Goal: Task Accomplishment & Management: Manage account settings

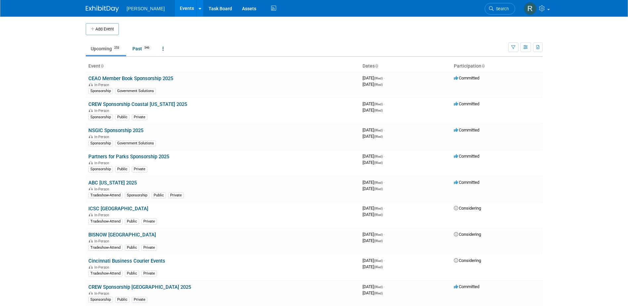
click at [502, 9] on span "Search" at bounding box center [501, 8] width 15 height 5
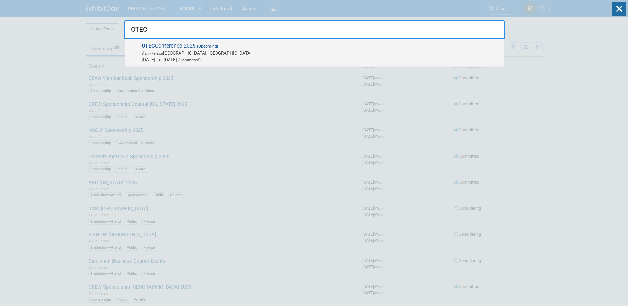
type input "OTEC"
click at [187, 54] on span "In-Person Columbus, OH" at bounding box center [321, 53] width 359 height 7
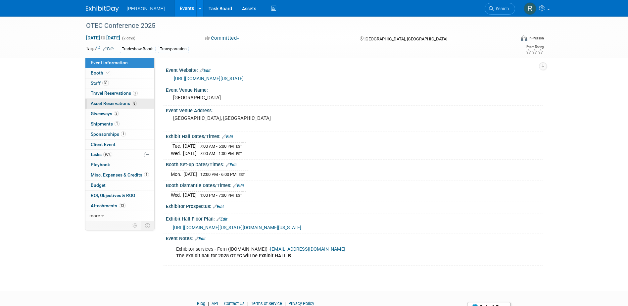
click at [116, 102] on span "Asset Reservations 8" at bounding box center [114, 103] width 46 height 5
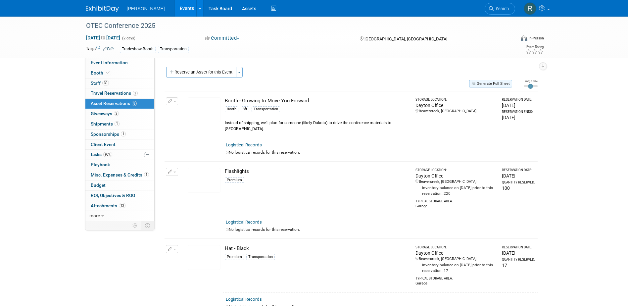
click at [501, 85] on button "Generate Pull Sheet" at bounding box center [490, 84] width 43 height 8
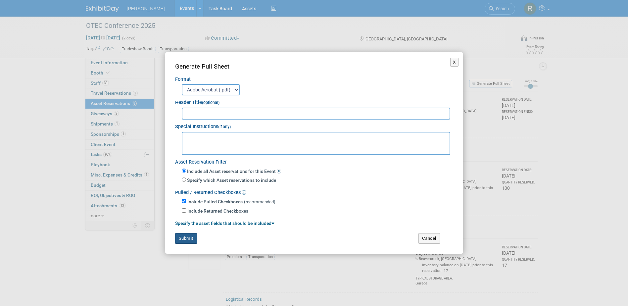
click at [189, 238] on button "Submit" at bounding box center [186, 238] width 22 height 11
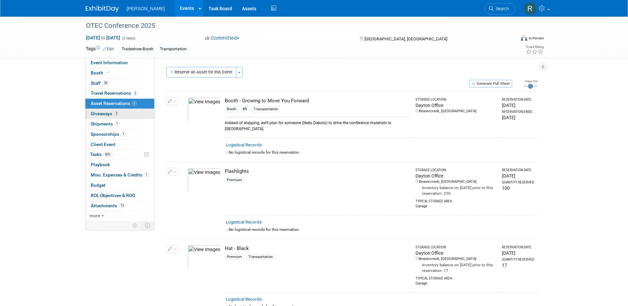
drag, startPoint x: 122, startPoint y: 116, endPoint x: 128, endPoint y: 115, distance: 5.8
click at [122, 116] on link "2 Giveaways 2" at bounding box center [119, 114] width 69 height 10
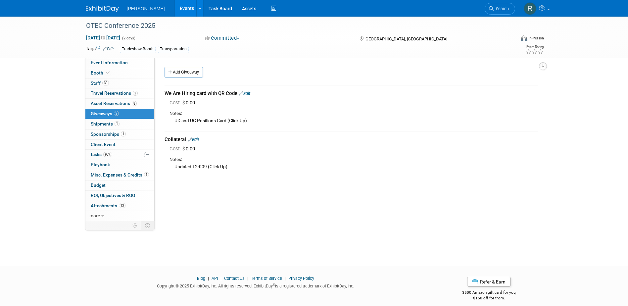
click at [542, 68] on icon "button" at bounding box center [542, 66] width 3 height 4
click at [477, 84] on link "Export tab to PDF" at bounding box center [503, 85] width 77 height 9
click at [109, 123] on span "Shipments 1" at bounding box center [105, 123] width 29 height 5
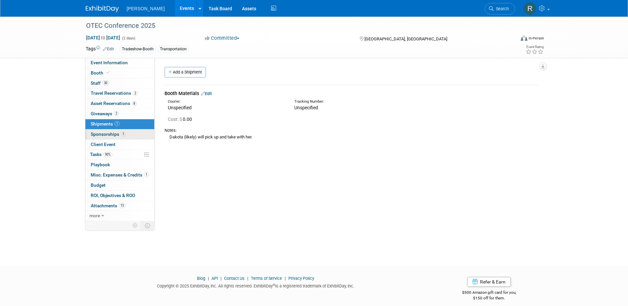
click at [103, 134] on span "Sponsorships 1" at bounding box center [108, 133] width 35 height 5
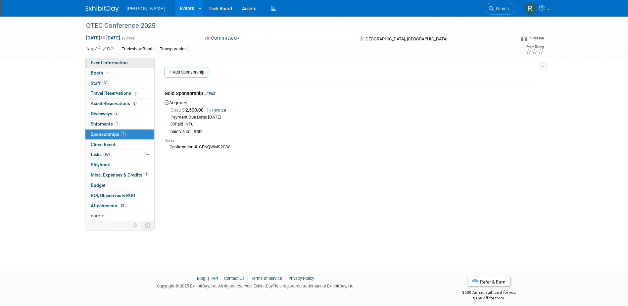
click at [106, 62] on span "Event Information" at bounding box center [109, 62] width 37 height 5
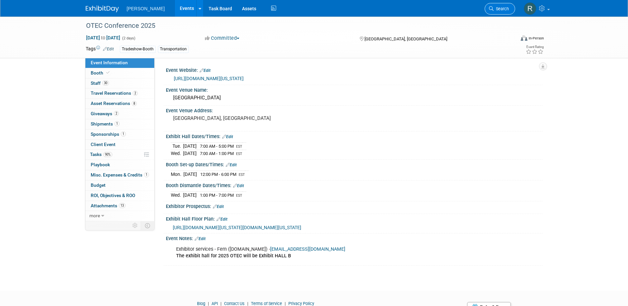
click at [496, 10] on span "Search" at bounding box center [501, 8] width 15 height 5
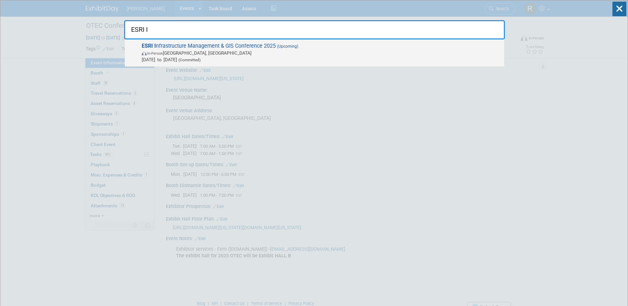
type input "ESRI I"
click at [280, 48] on span "(Upcoming)" at bounding box center [287, 46] width 23 height 5
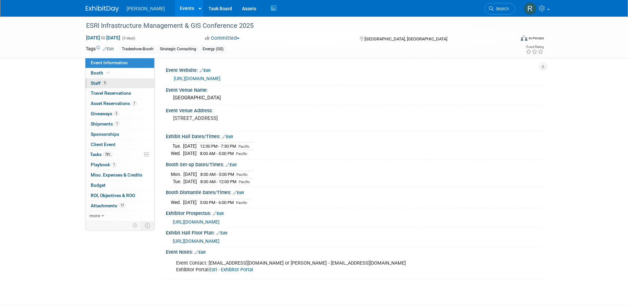
click at [110, 82] on link "9 Staff 9" at bounding box center [119, 83] width 69 height 10
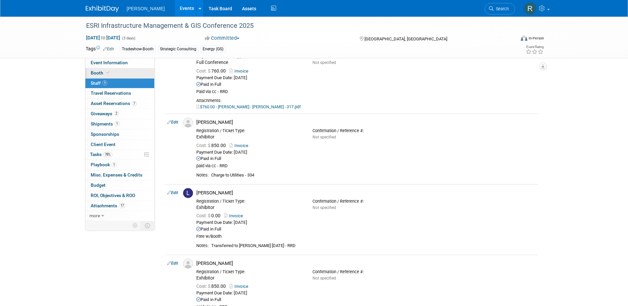
scroll to position [298, 0]
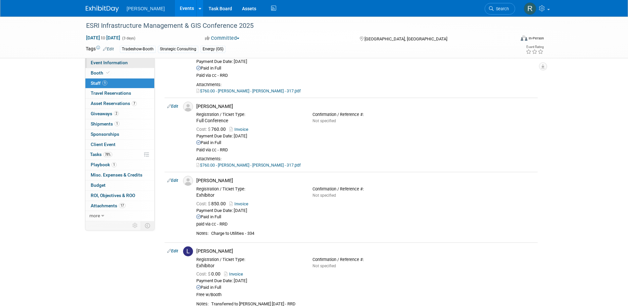
click at [113, 62] on span "Event Information" at bounding box center [109, 62] width 37 height 5
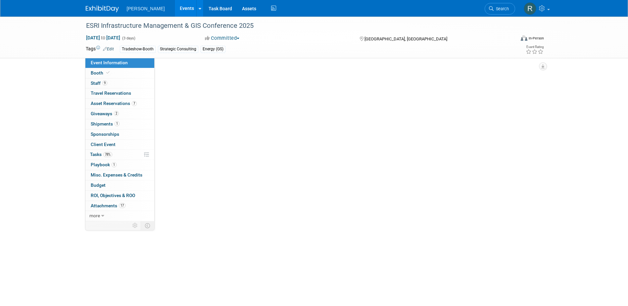
scroll to position [0, 0]
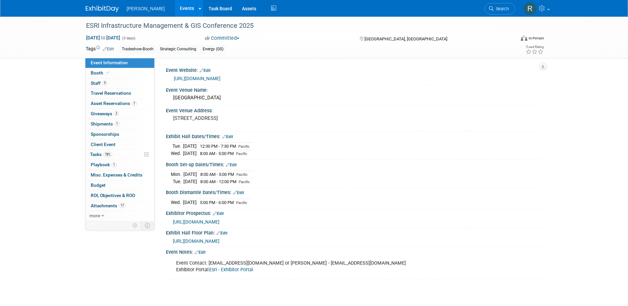
click at [213, 75] on div "https://www.esri.com/en-us/about/events/imgis/save-date" at bounding box center [356, 79] width 364 height 8
click at [212, 76] on link "https://www.esri.com/en-us/about/events/imgis/save-date" at bounding box center [197, 78] width 47 height 5
click at [103, 154] on span "Tasks 78%" at bounding box center [101, 154] width 22 height 5
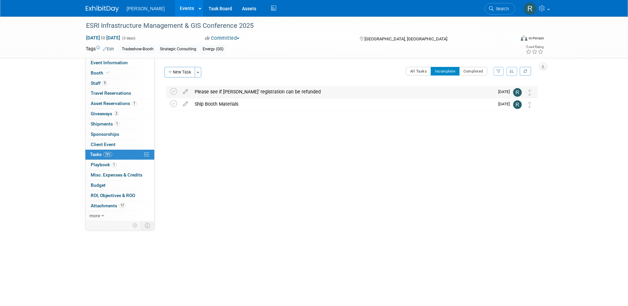
click at [218, 92] on div "Please see if Mike Battles' registration can be refunded" at bounding box center [342, 91] width 303 height 11
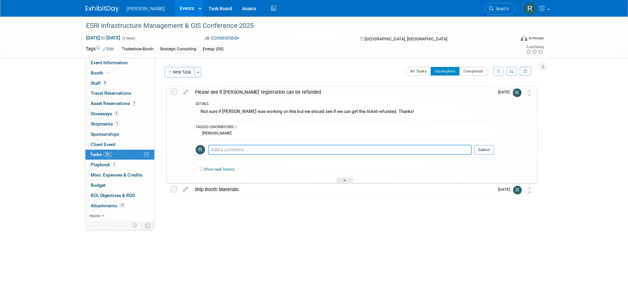
click at [225, 151] on textarea at bounding box center [340, 150] width 264 height 10
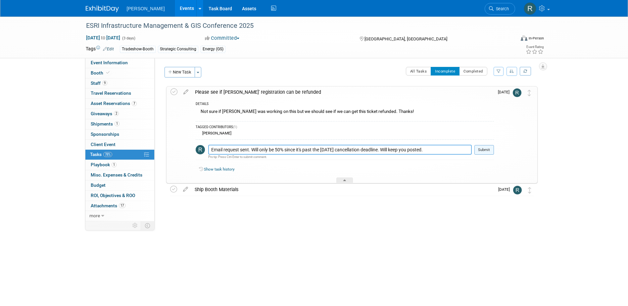
type textarea "Email request sent. Will only be 50% since it's past the 9.24.25 cancellation d…"
click at [488, 152] on button "Submit" at bounding box center [485, 150] width 20 height 10
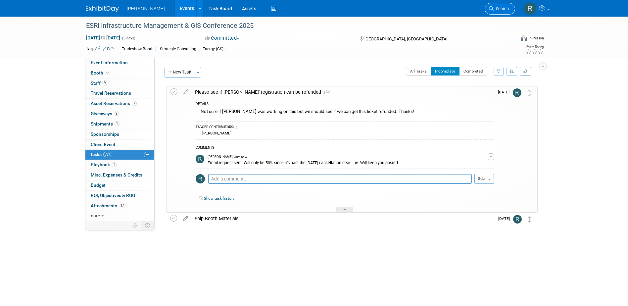
click at [497, 7] on span "Search" at bounding box center [501, 8] width 15 height 5
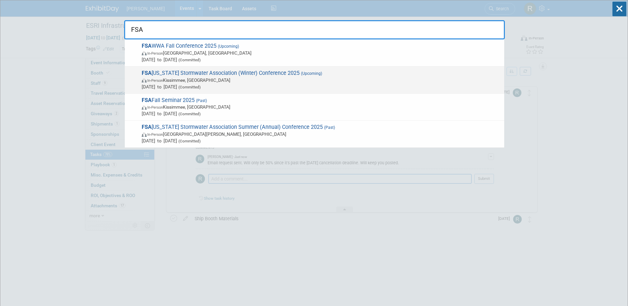
type input "FSA"
click at [187, 77] on span "In-Person Kissimmee, FL" at bounding box center [321, 80] width 359 height 7
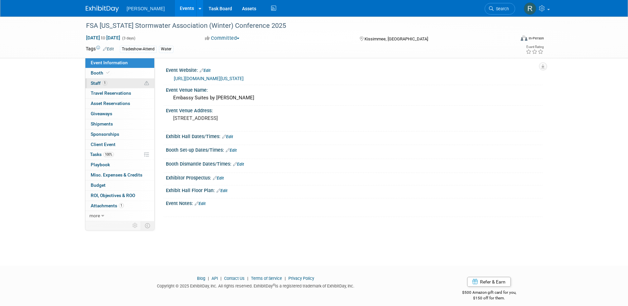
click at [107, 82] on link "1 Staff 1" at bounding box center [119, 83] width 69 height 10
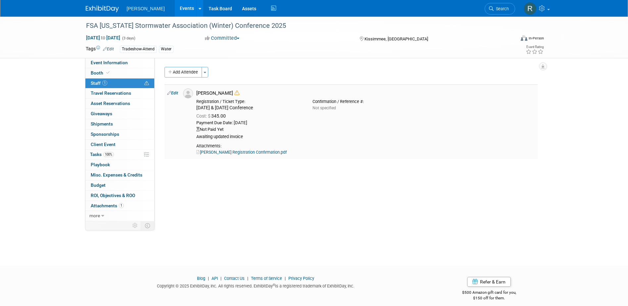
click at [176, 91] on link "Edit" at bounding box center [172, 93] width 11 height 5
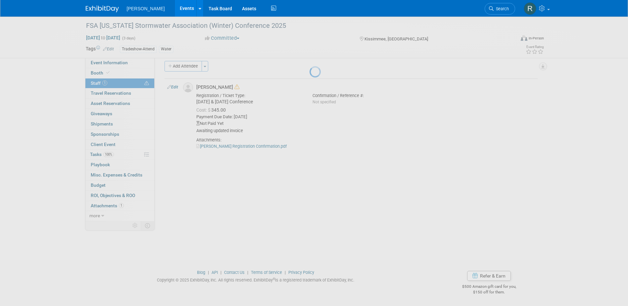
select select "50c4df36-e9cd-48dd-b62f-39bfd16ee857"
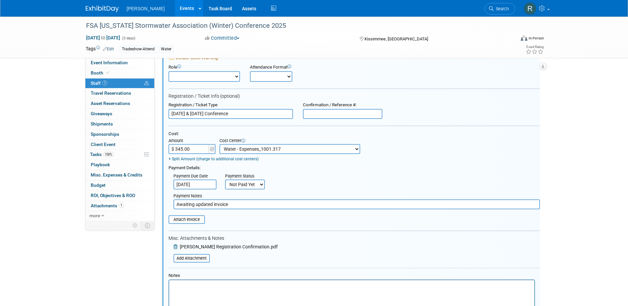
scroll to position [76, 0]
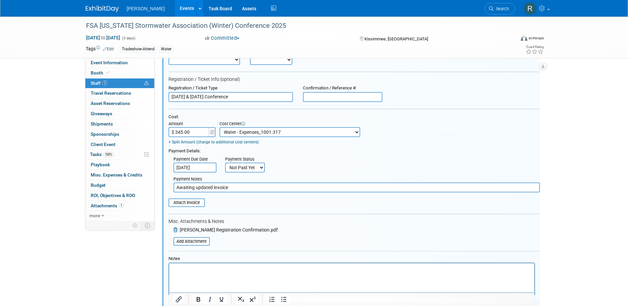
click at [207, 170] on body "Woolpert Events Add Event Bulk Upload Events Shareable Event Boards Recently Vi…" at bounding box center [314, 77] width 628 height 306
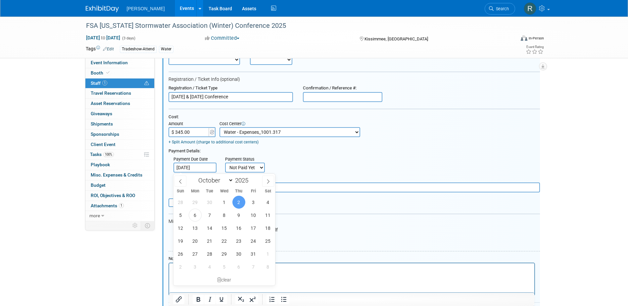
click at [238, 202] on span "2" at bounding box center [238, 202] width 13 height 13
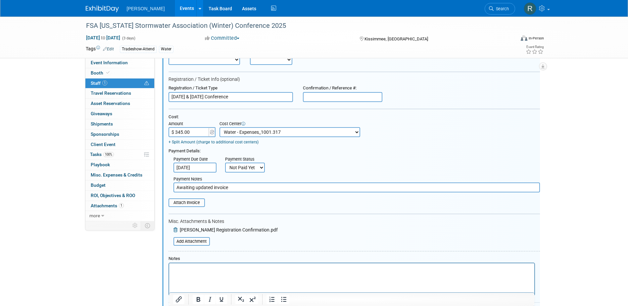
click at [242, 169] on select "Not Paid Yet Partially Paid Paid in Full" at bounding box center [245, 168] width 40 height 10
select select "1"
click at [225, 163] on select "Not Paid Yet Partially Paid Paid in Full" at bounding box center [245, 168] width 40 height 10
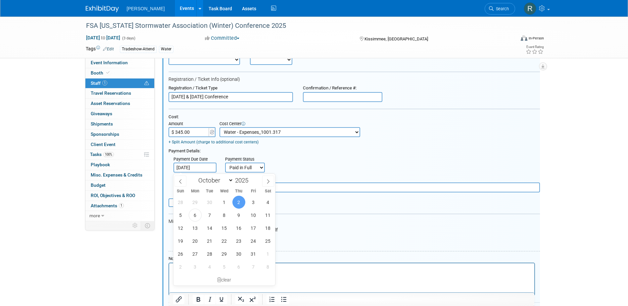
click at [210, 168] on input "Oct 2, 2025" at bounding box center [195, 168] width 43 height 10
click at [191, 215] on span "6" at bounding box center [195, 215] width 13 height 13
type input "Oct 6, 2025"
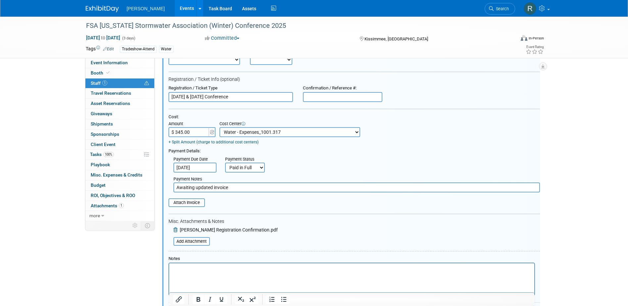
drag, startPoint x: 230, startPoint y: 188, endPoint x: 157, endPoint y: 188, distance: 72.9
click at [157, 188] on div "Event Information Event Info Booth Booth 1 Staff 1 Staff 0 Travel Reservations …" at bounding box center [314, 136] width 467 height 391
type input "paid via cc - RRD"
click at [192, 206] on input "file" at bounding box center [165, 202] width 79 height 7
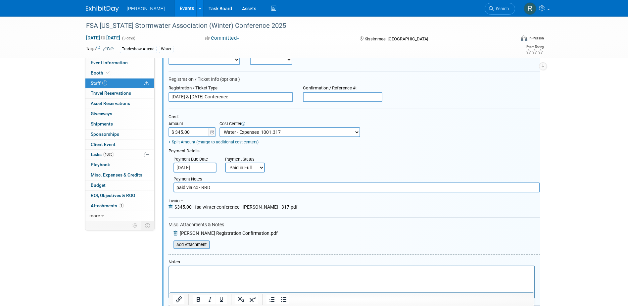
click at [190, 244] on input "file" at bounding box center [169, 244] width 79 height 7
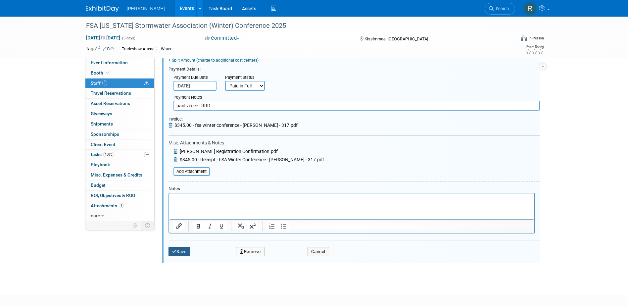
scroll to position [175, 0]
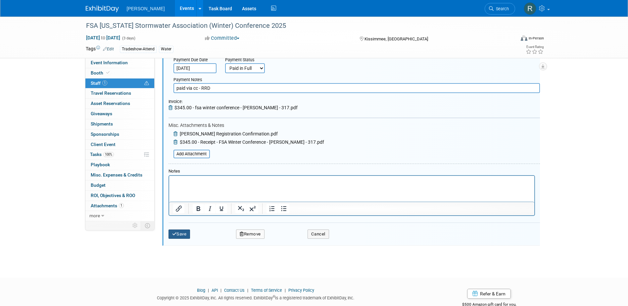
click at [181, 235] on button "Save" at bounding box center [180, 234] width 22 height 9
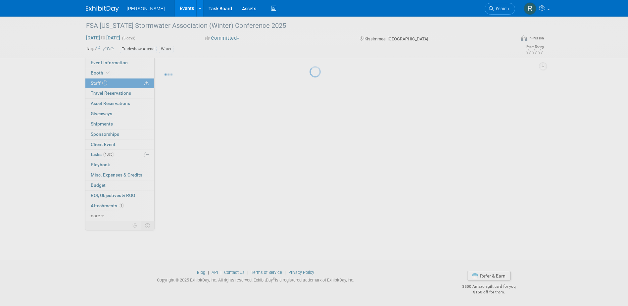
scroll to position [6, 0]
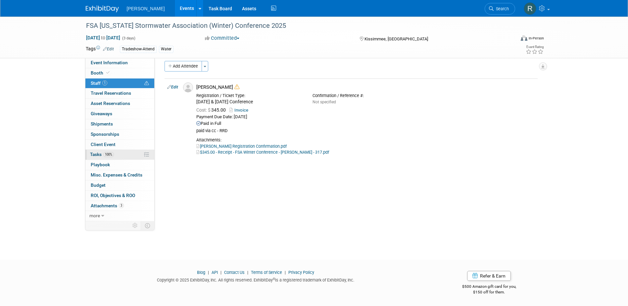
click at [109, 155] on span "100%" at bounding box center [108, 154] width 11 height 5
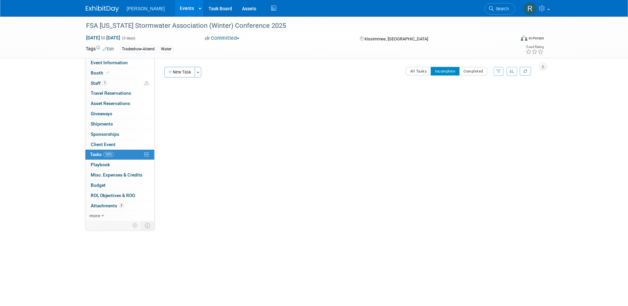
click at [499, 10] on span "Search" at bounding box center [501, 8] width 15 height 5
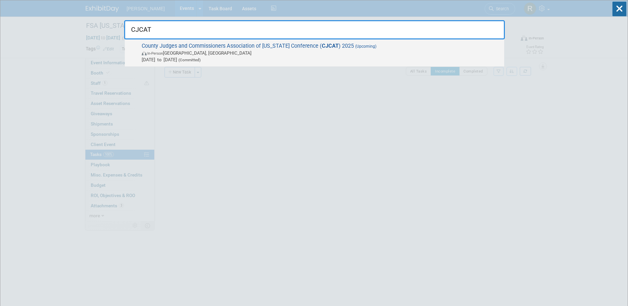
type input "CJCAT"
click at [225, 49] on span "County Judges and Commissioners Association of Texas Conference ( CJCAT ) 2025 …" at bounding box center [320, 53] width 361 height 20
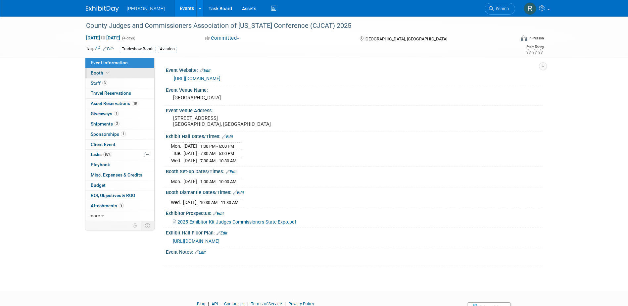
click at [102, 72] on span "Booth" at bounding box center [101, 72] width 20 height 5
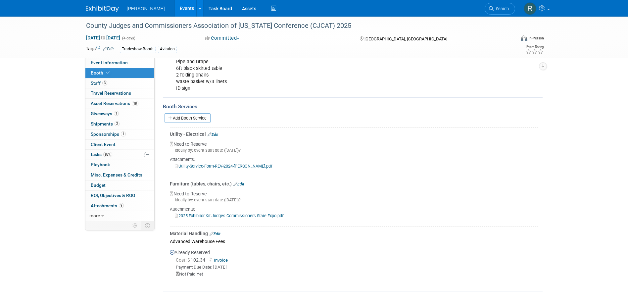
scroll to position [132, 0]
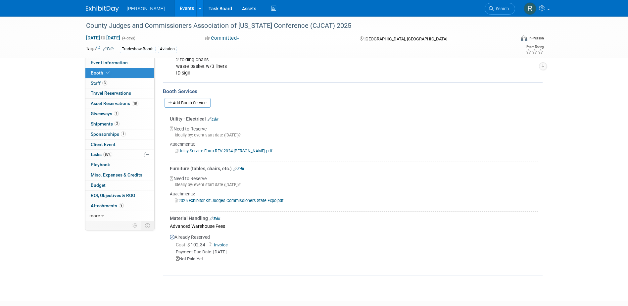
click at [218, 218] on link "Edit" at bounding box center [215, 218] width 11 height 5
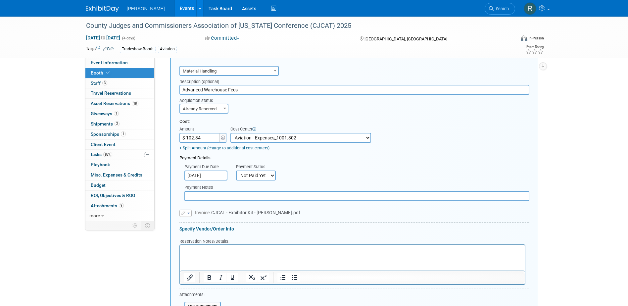
scroll to position [301, 0]
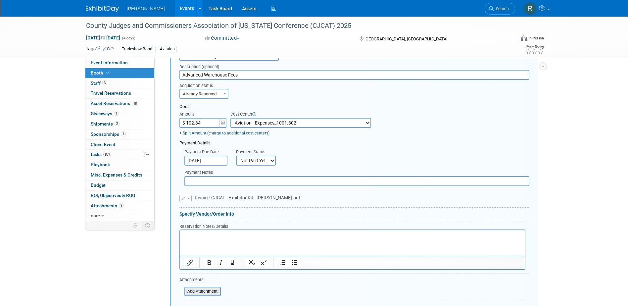
click at [207, 291] on input "file" at bounding box center [180, 291] width 79 height 8
click at [208, 121] on input "$ 102.34" at bounding box center [199, 123] width 41 height 10
type input "$ 102.84"
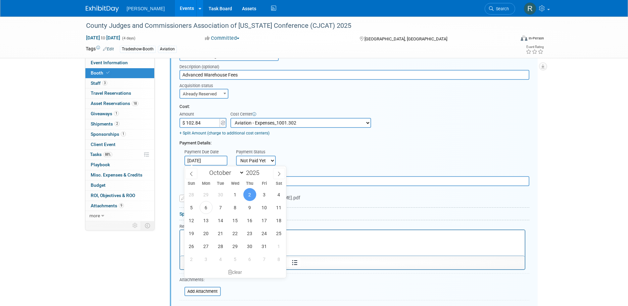
click at [214, 160] on input "Oct 2, 2025" at bounding box center [205, 161] width 43 height 10
click at [204, 209] on span "6" at bounding box center [206, 207] width 13 height 13
type input "Oct 6, 2025"
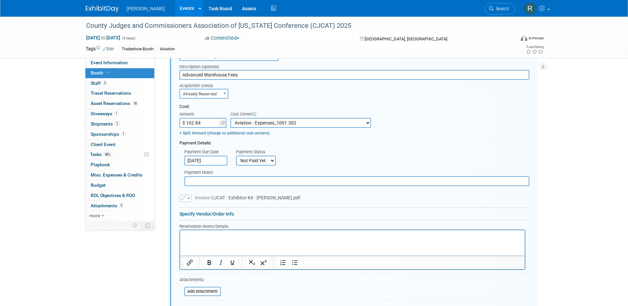
click at [257, 161] on select "Not Paid Yet Partially Paid Paid in Full" at bounding box center [256, 161] width 40 height 10
select select "1"
click at [236, 156] on select "Not Paid Yet Partially Paid Paid in Full" at bounding box center [256, 161] width 40 height 10
click at [255, 180] on input "text" at bounding box center [356, 181] width 345 height 10
type input "Paid via cc - RRD"
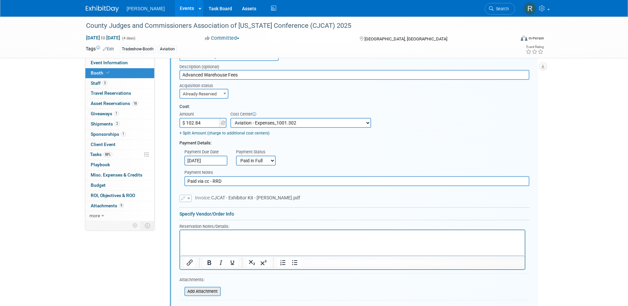
click at [210, 291] on input "file" at bounding box center [180, 291] width 79 height 8
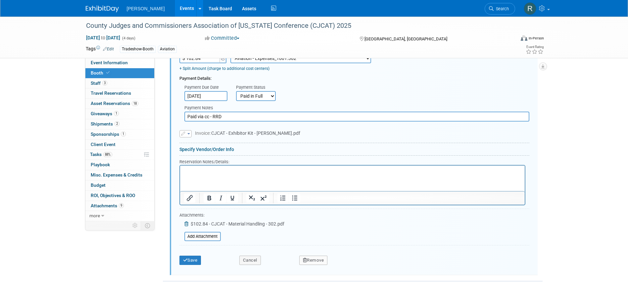
scroll to position [368, 0]
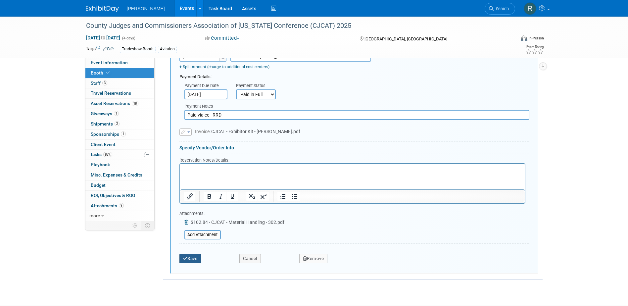
click at [195, 257] on button "Save" at bounding box center [190, 258] width 22 height 9
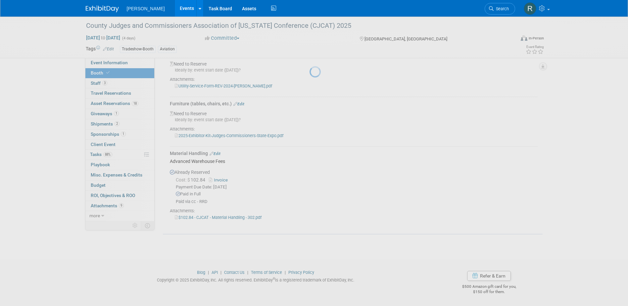
scroll to position [197, 0]
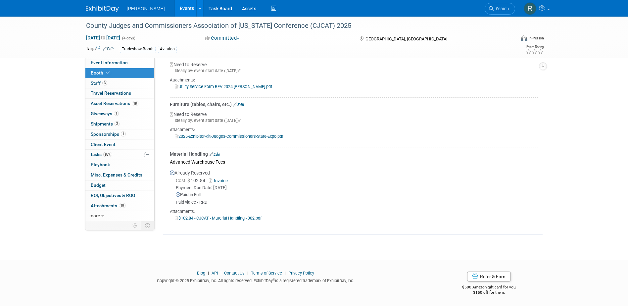
click at [218, 155] on link "Edit" at bounding box center [215, 154] width 11 height 5
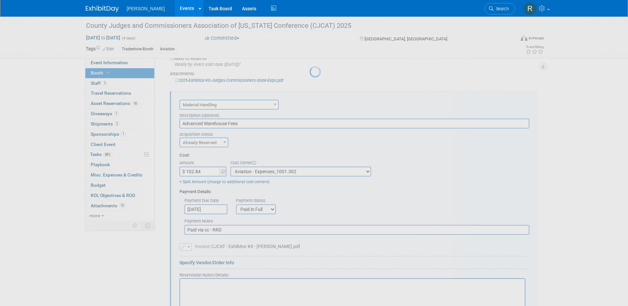
scroll to position [268, 0]
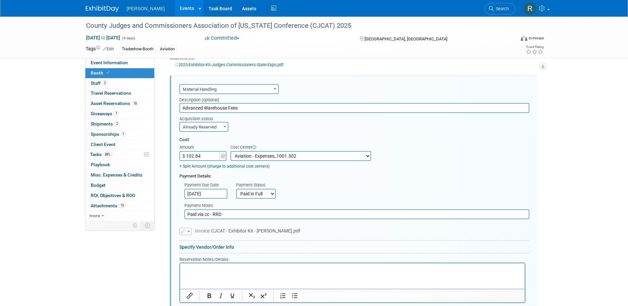
click at [225, 270] on p "Rich Text Area. Press ALT-0 for help." at bounding box center [352, 269] width 337 height 6
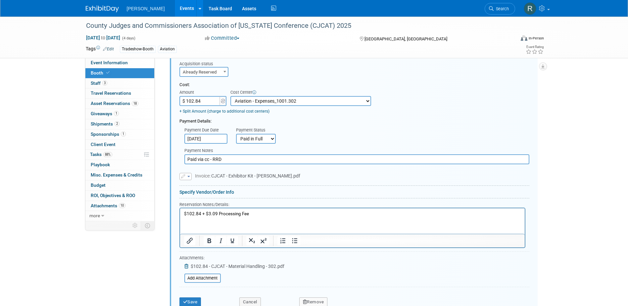
scroll to position [334, 0]
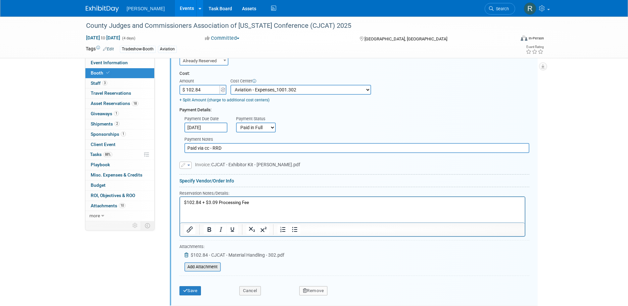
click at [202, 265] on input "file" at bounding box center [180, 267] width 79 height 8
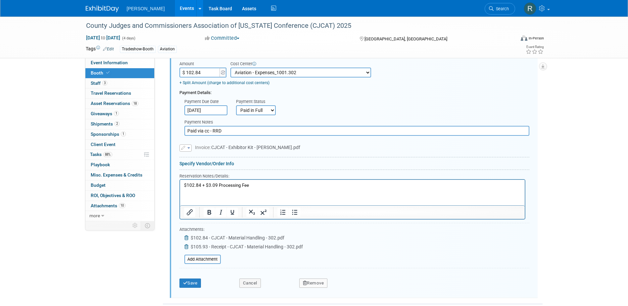
scroll to position [401, 0]
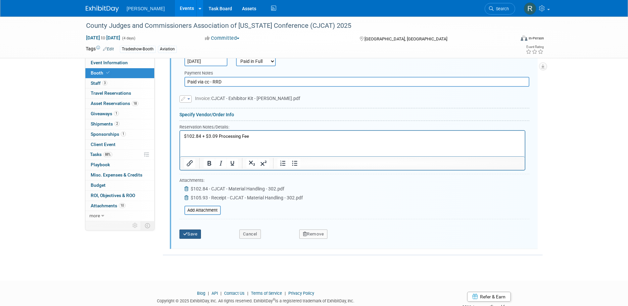
click at [191, 234] on button "Save" at bounding box center [190, 234] width 22 height 9
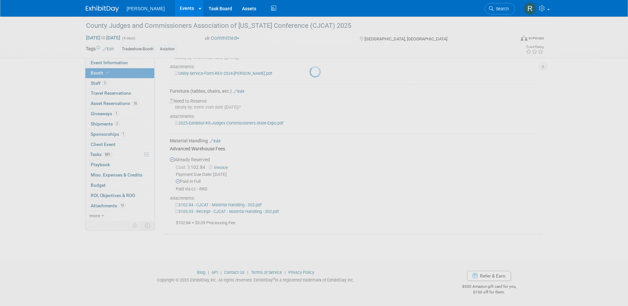
scroll to position [209, 0]
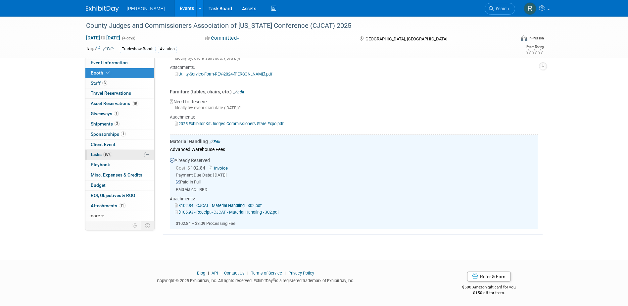
click at [97, 157] on link "88% Tasks 88%" at bounding box center [119, 155] width 69 height 10
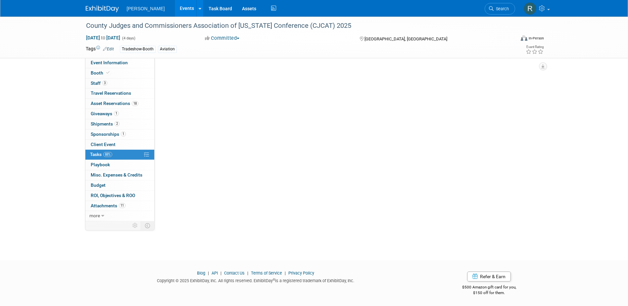
scroll to position [0, 0]
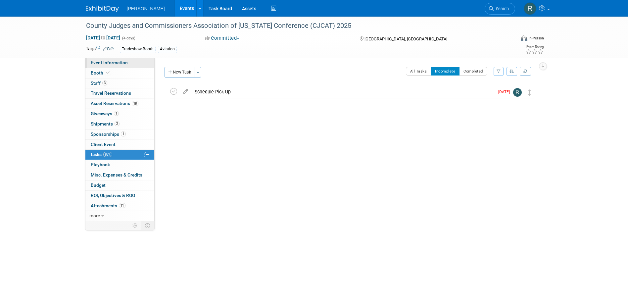
click at [110, 63] on span "Event Information" at bounding box center [109, 62] width 37 height 5
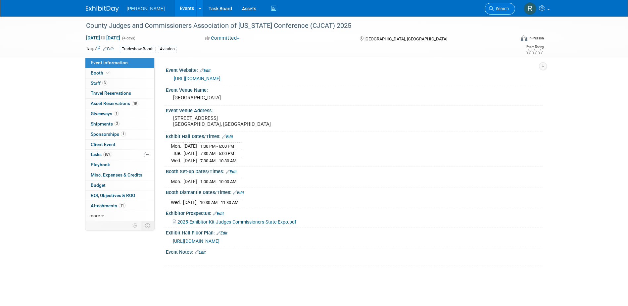
click at [497, 9] on span "Search" at bounding box center [501, 8] width 15 height 5
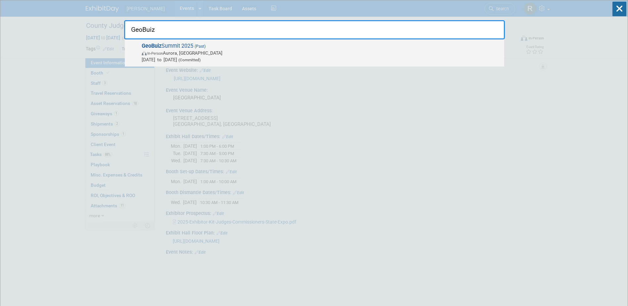
type input "GeoBuiz"
click at [175, 56] on span "In-Person Aurora, CO" at bounding box center [321, 53] width 359 height 7
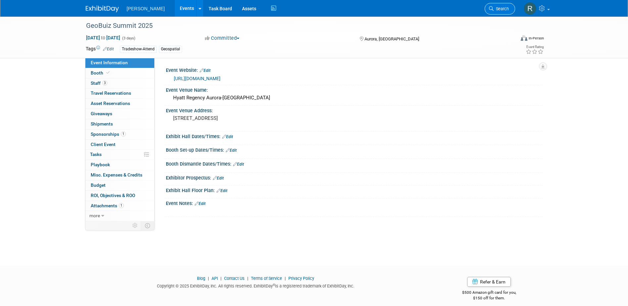
click at [496, 8] on span "Search" at bounding box center [501, 8] width 15 height 5
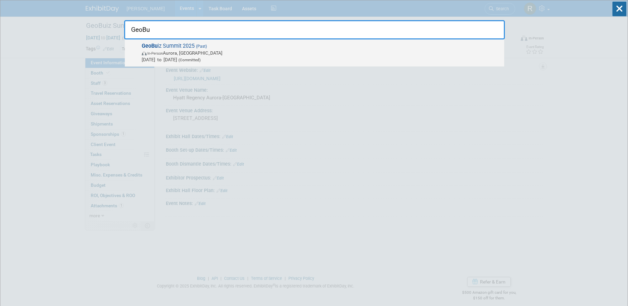
type input "GeoBu"
click at [213, 52] on span "In-Person [PERSON_NAME], [GEOGRAPHIC_DATA]" at bounding box center [321, 53] width 359 height 7
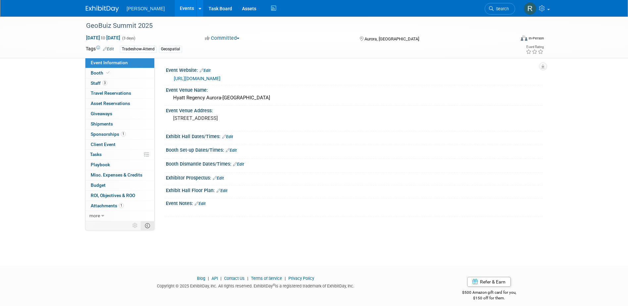
click at [145, 226] on icon at bounding box center [147, 225] width 5 height 5
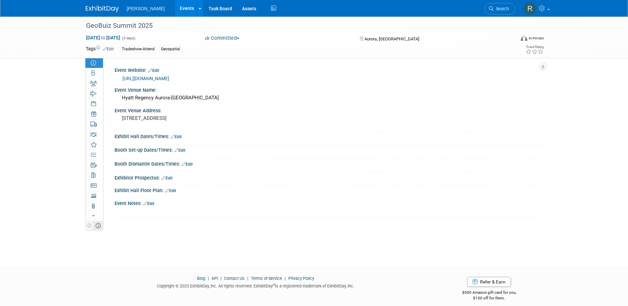
click at [99, 228] on icon at bounding box center [98, 225] width 5 height 5
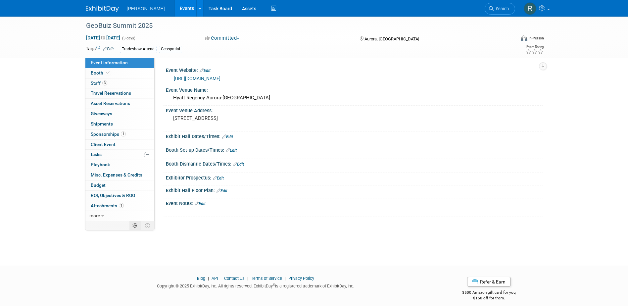
click at [132, 227] on td at bounding box center [135, 225] width 12 height 9
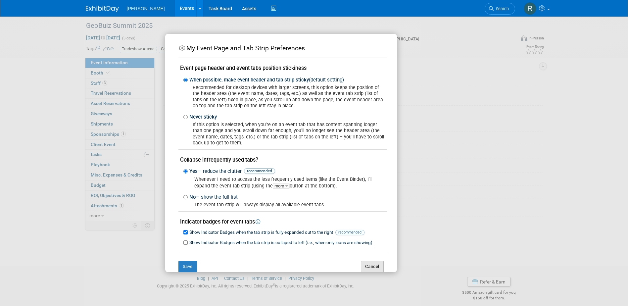
click at [368, 264] on button "Cancel" at bounding box center [372, 266] width 23 height 11
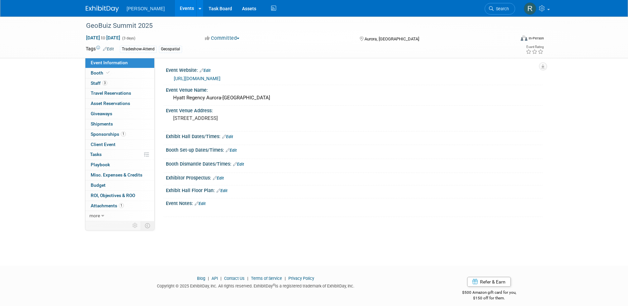
click at [491, 6] on link "Search" at bounding box center [500, 9] width 30 height 12
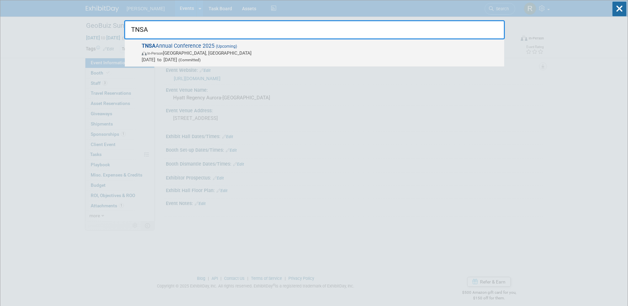
type input "TNSA"
click at [214, 54] on span "In-Person [GEOGRAPHIC_DATA], [GEOGRAPHIC_DATA]" at bounding box center [321, 53] width 359 height 7
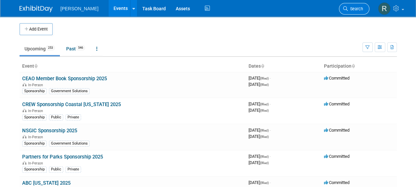
click at [359, 7] on span "Search" at bounding box center [355, 8] width 15 height 5
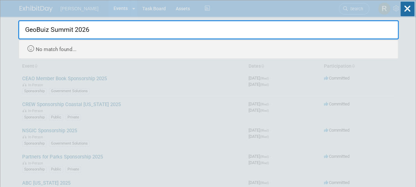
type input "GeoBuiz Summit 2026"
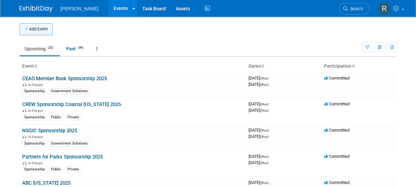
click at [40, 28] on button "Add Event" at bounding box center [36, 29] width 33 height 12
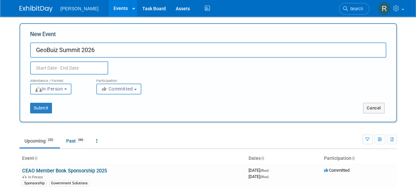
type input "GeoBuiz Summit 2026"
click at [299, 69] on div "Duplicate Event Warning" at bounding box center [208, 66] width 366 height 17
click at [93, 78] on div "Participation: <i class="fas fa-thumbs-up" style="color: #a5a5a5; padding-right…" at bounding box center [124, 85] width 66 height 20
click at [91, 70] on input "text" at bounding box center [69, 67] width 78 height 13
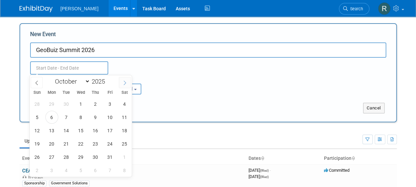
click at [124, 83] on icon at bounding box center [125, 82] width 5 height 5
select select "11"
click at [124, 83] on icon at bounding box center [125, 82] width 5 height 5
type input "2026"
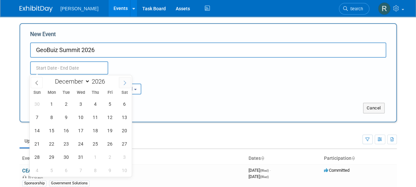
select select "0"
click at [55, 131] on span "12" at bounding box center [51, 130] width 13 height 13
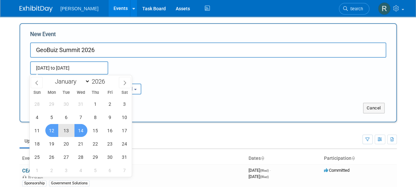
click at [79, 131] on span "14" at bounding box center [81, 130] width 13 height 13
type input "Jan 12, 2026 to Jan 14, 2026"
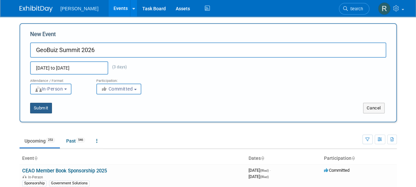
click at [44, 110] on button "Submit" at bounding box center [41, 108] width 22 height 11
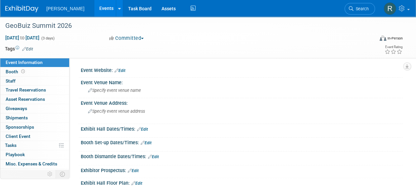
click at [126, 70] on link "Edit" at bounding box center [120, 70] width 11 height 5
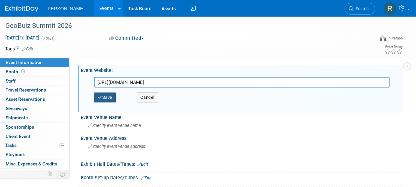
type input "[URL][DOMAIN_NAME]"
click at [109, 97] on button "Save" at bounding box center [105, 97] width 22 height 10
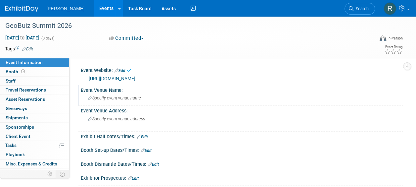
click at [111, 97] on span "Specify event venue name" at bounding box center [114, 97] width 53 height 5
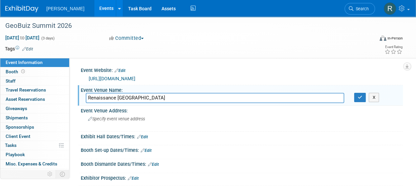
type input "Renaissance [GEOGRAPHIC_DATA]"
click at [354, 93] on button "button" at bounding box center [360, 97] width 12 height 9
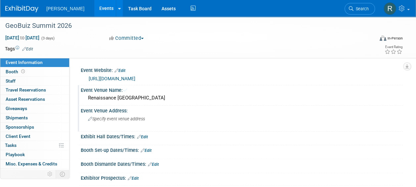
click at [120, 120] on span "Specify event venue address" at bounding box center [116, 118] width 57 height 5
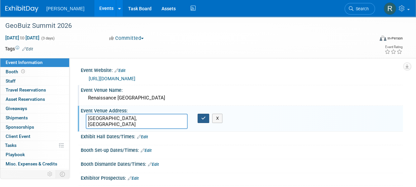
type textarea "[GEOGRAPHIC_DATA], [GEOGRAPHIC_DATA]"
click at [206, 115] on button "button" at bounding box center [204, 118] width 12 height 9
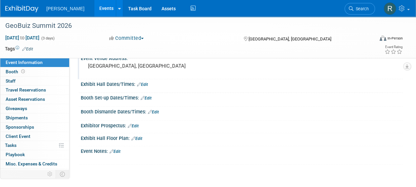
scroll to position [66, 0]
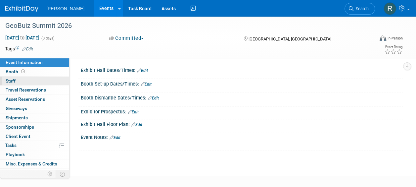
click at [23, 81] on link "0 Staff 0" at bounding box center [34, 81] width 69 height 9
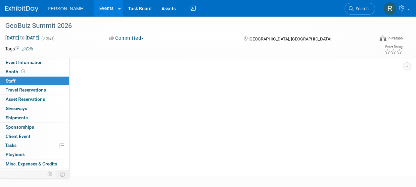
scroll to position [0, 0]
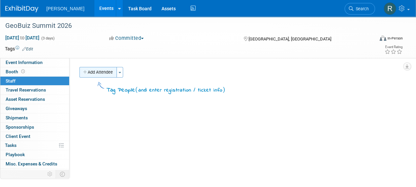
click at [106, 71] on button "Add Attendee" at bounding box center [97, 72] width 37 height 11
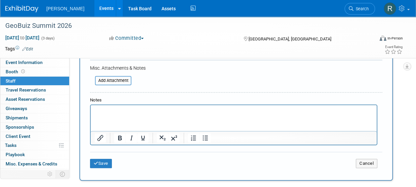
scroll to position [166, 0]
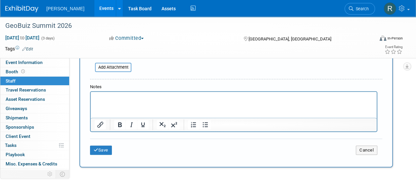
click at [112, 98] on p "Rich Text Area. Press ALT-0 for help." at bounding box center [234, 97] width 279 height 7
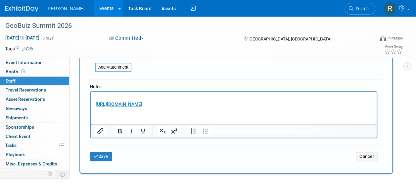
click at [107, 97] on p "Rich Text Area. Press ALT-0 for help." at bounding box center [234, 97] width 279 height 7
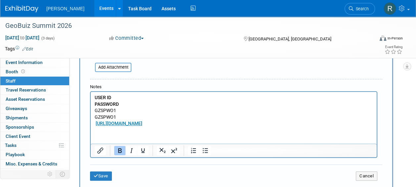
click at [122, 97] on p "USER ID" at bounding box center [234, 97] width 279 height 7
drag, startPoint x: 95, startPoint y: 110, endPoint x: 116, endPoint y: 108, distance: 20.3
click at [116, 108] on p "GZSPWO1" at bounding box center [234, 110] width 279 height 7
click at [120, 92] on html "USER ID: PASSWORD GZSPWO1 https://geospatialworld.net/geobuiz/summit-2026/regul…" at bounding box center [234, 109] width 286 height 35
click at [125, 105] on p "PASSWORD" at bounding box center [234, 104] width 279 height 7
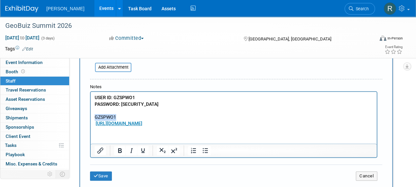
drag, startPoint x: 120, startPoint y: 117, endPoint x: 93, endPoint y: 115, distance: 26.5
click at [93, 115] on html "USER ID: GZSPWO1 PASSWORD: GZSPWO1 GZSPWO1 https://geospatialworld.net/geobuiz/…" at bounding box center [234, 109] width 286 height 35
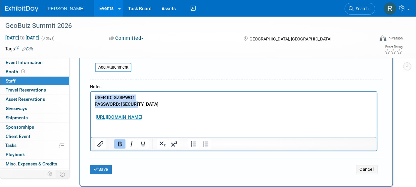
drag, startPoint x: 144, startPoint y: 102, endPoint x: 91, endPoint y: 97, distance: 52.9
click at [91, 97] on html "USER ID: GZSPWO1 PASSWORD: GZSPWO1 https://geospatialworld.net/geobuiz/summit-2…" at bounding box center [234, 106] width 286 height 28
copy body "USER ID: GZSPWO1 PASSWORD: GZSPWO1"
click at [107, 168] on button "Save" at bounding box center [101, 169] width 22 height 9
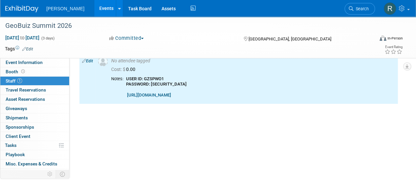
scroll to position [0, 0]
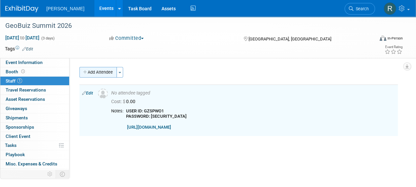
click at [95, 76] on button "Add Attendee" at bounding box center [97, 72] width 37 height 11
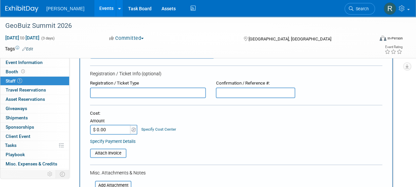
scroll to position [132, 0]
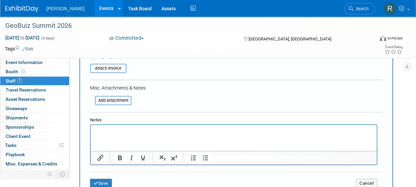
click at [108, 131] on p "Rich Text Area. Press ALT-0 for help." at bounding box center [234, 131] width 279 height 7
paste body "Rich Text Area. Press ALT-0 for help."
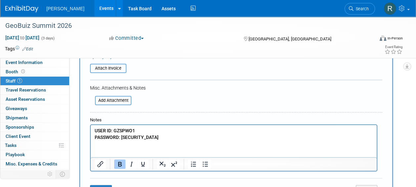
click at [139, 128] on p "USER ID: GZSPWO1" at bounding box center [234, 131] width 279 height 7
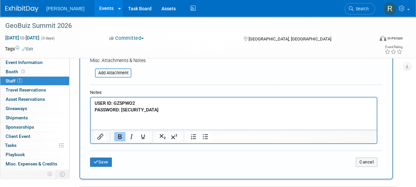
scroll to position [199, 0]
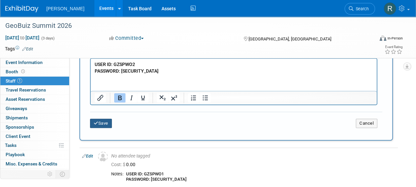
click at [96, 123] on icon "submit" at bounding box center [96, 123] width 5 height 4
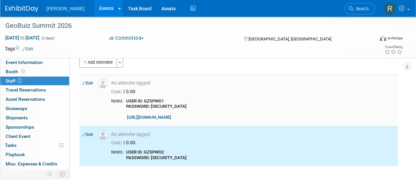
scroll to position [0, 0]
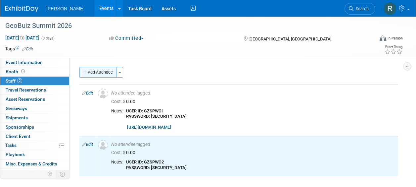
click at [99, 72] on button "Add Attendee" at bounding box center [97, 72] width 37 height 11
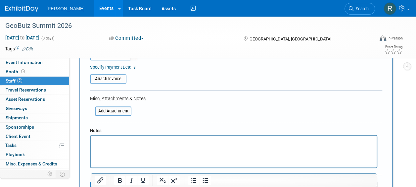
scroll to position [132, 0]
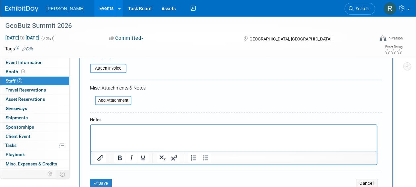
click at [107, 134] on html at bounding box center [234, 129] width 286 height 9
paste body "Rich Text Area. Press ALT-0 for help."
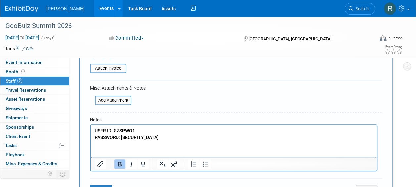
click at [142, 131] on p "USER ID: GZSPWO1" at bounding box center [234, 131] width 279 height 7
drag, startPoint x: 143, startPoint y: 134, endPoint x: 148, endPoint y: 134, distance: 4.6
click at [144, 134] on p "PASSWORD: GZSPWO1" at bounding box center [234, 137] width 279 height 7
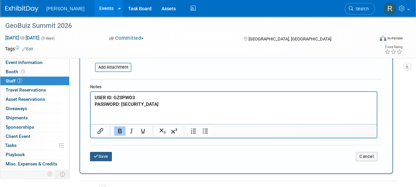
click at [102, 158] on button "Save" at bounding box center [101, 156] width 22 height 9
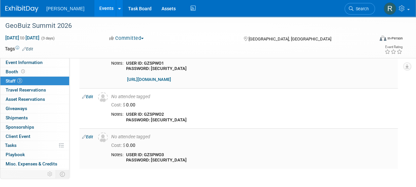
scroll to position [0, 0]
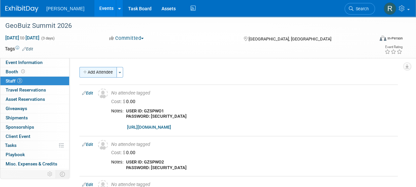
click at [93, 71] on button "Add Attendee" at bounding box center [97, 72] width 37 height 11
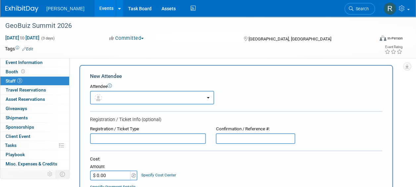
scroll to position [166, 0]
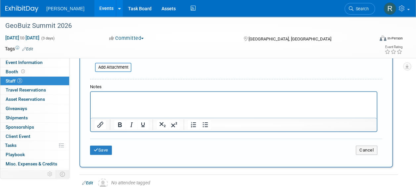
click at [107, 101] on html at bounding box center [234, 96] width 286 height 9
paste body "Rich Text Area. Press ALT-0 for help."
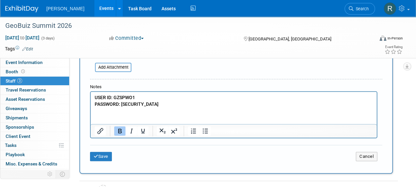
click at [139, 98] on p "USER ID: GZSPWO1" at bounding box center [234, 97] width 279 height 7
click at [147, 103] on p "PASSWORD: GZSPWO1" at bounding box center [234, 104] width 279 height 7
click at [105, 156] on button "Save" at bounding box center [101, 156] width 22 height 9
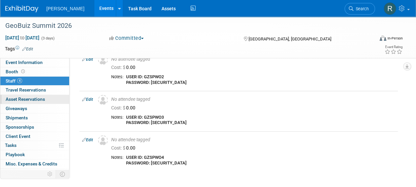
scroll to position [81, 0]
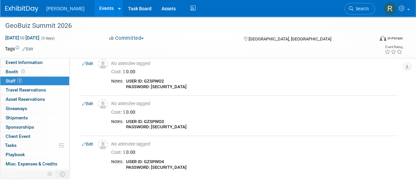
click at [30, 47] on link "Edit" at bounding box center [27, 49] width 11 height 5
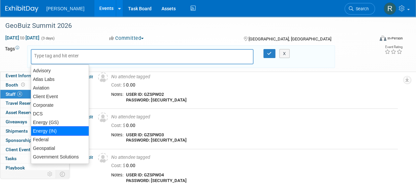
scroll to position [33, 0]
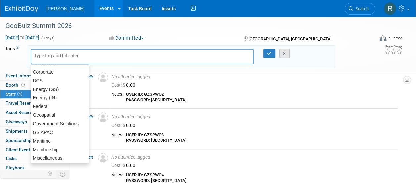
click at [284, 53] on button "X" at bounding box center [285, 53] width 10 height 9
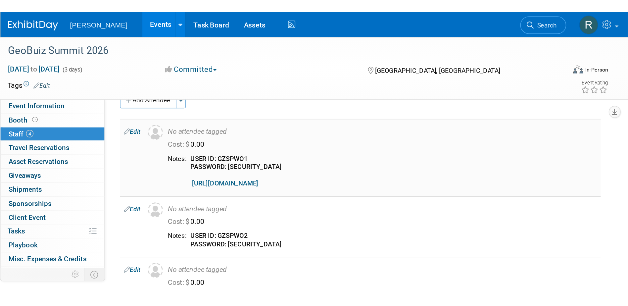
scroll to position [0, 0]
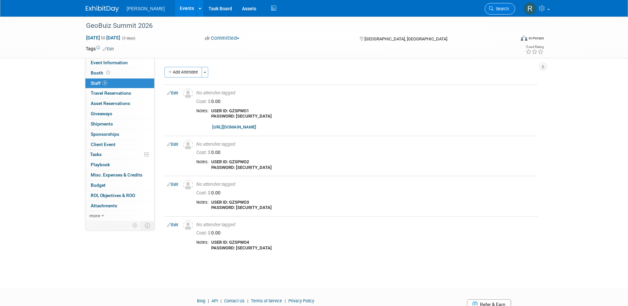
click at [416, 8] on span "Search" at bounding box center [501, 8] width 15 height 5
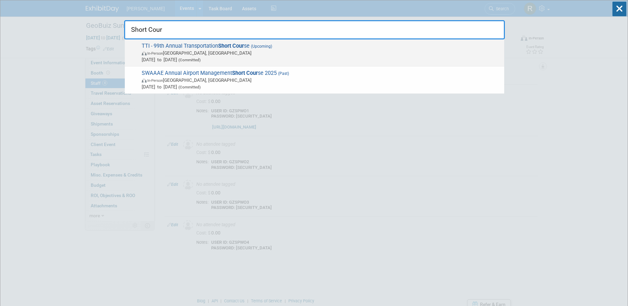
type input "Short Cour"
click at [217, 53] on span "In-Person College Station, TX" at bounding box center [321, 53] width 359 height 7
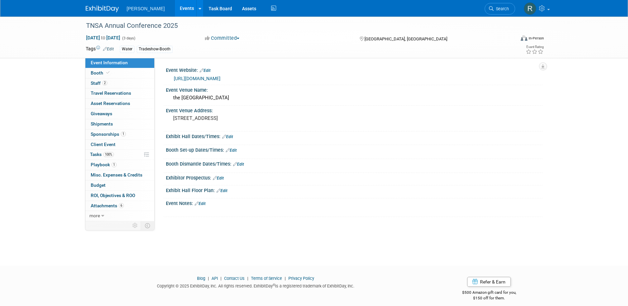
click at [195, 77] on link "[URL][DOMAIN_NAME]" at bounding box center [197, 78] width 47 height 5
click at [122, 75] on link "Booth" at bounding box center [119, 73] width 69 height 10
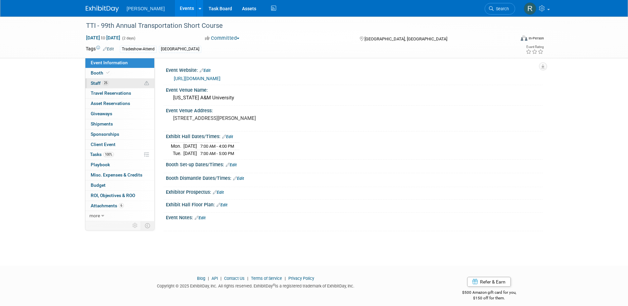
click at [107, 84] on span "25" at bounding box center [105, 82] width 7 height 5
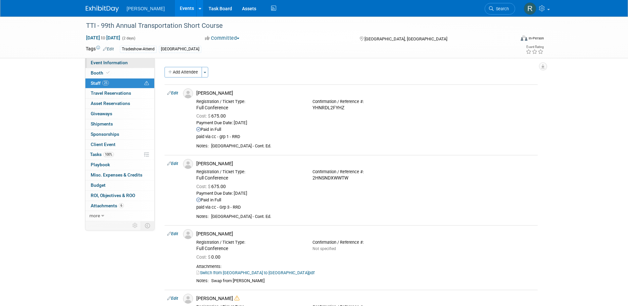
click at [125, 63] on span "Event Information" at bounding box center [109, 62] width 37 height 5
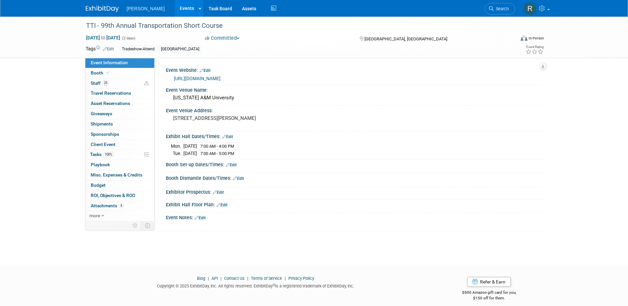
click at [201, 76] on link "[URL][DOMAIN_NAME]" at bounding box center [197, 78] width 47 height 5
click at [113, 84] on link "25 Staff 25" at bounding box center [119, 83] width 69 height 10
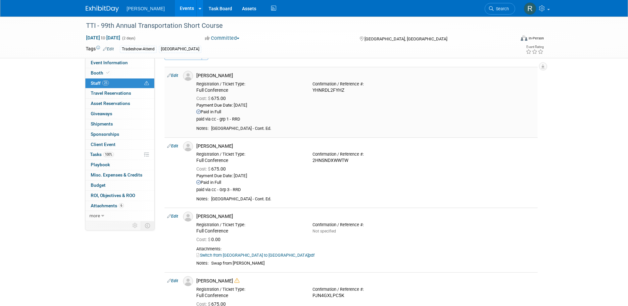
scroll to position [33, 0]
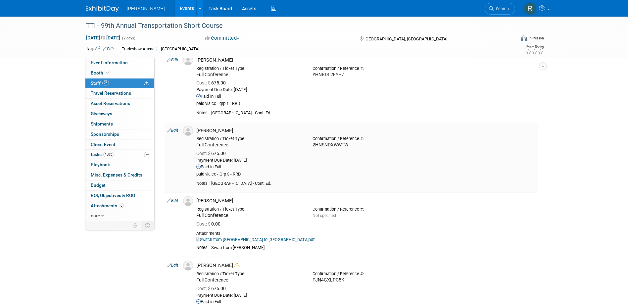
click at [178, 131] on link "Edit" at bounding box center [172, 130] width 11 height 5
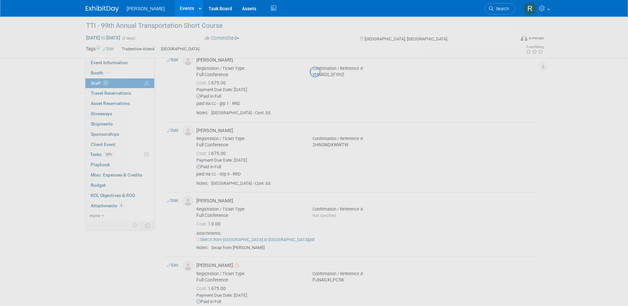
select select "521ee88c-0d04-47a0-9a74-528c7b4d492a"
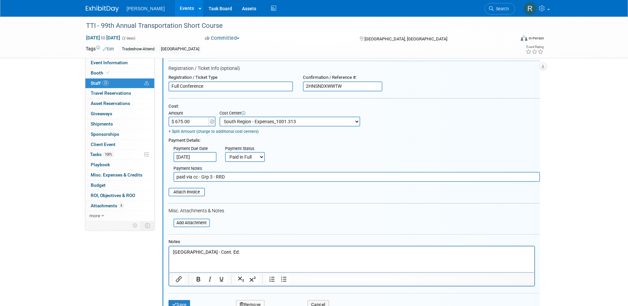
scroll to position [212, 0]
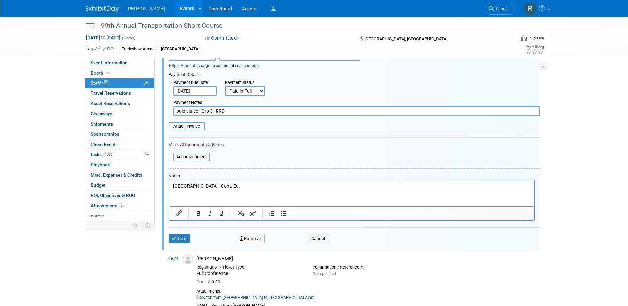
click at [173, 185] on p "[GEOGRAPHIC_DATA] - Cont. Ed." at bounding box center [352, 186] width 358 height 7
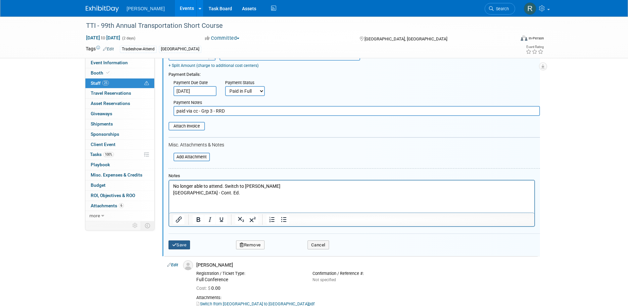
click at [175, 247] on icon "submit" at bounding box center [174, 245] width 5 height 4
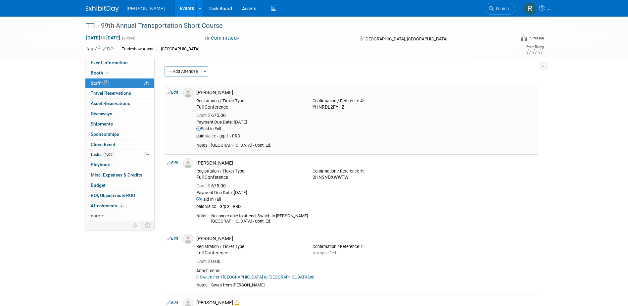
scroll to position [0, 0]
click at [183, 75] on button "Add Attendee" at bounding box center [183, 72] width 37 height 11
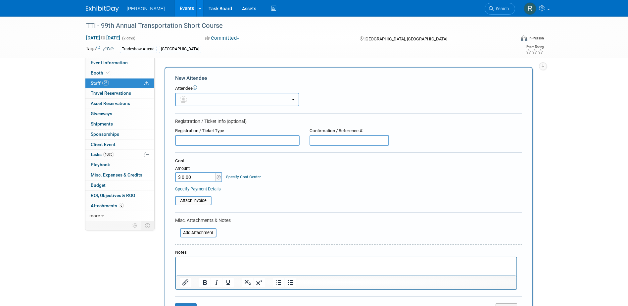
click at [192, 95] on button "button" at bounding box center [237, 100] width 124 height 14
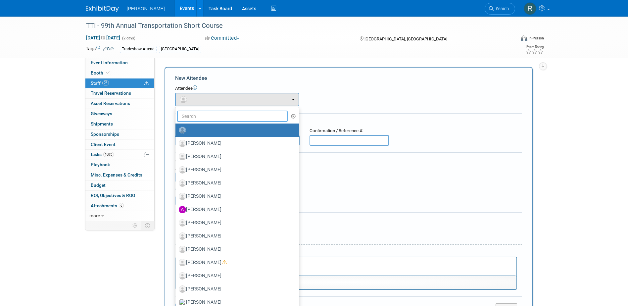
click at [193, 112] on input "text" at bounding box center [232, 116] width 111 height 11
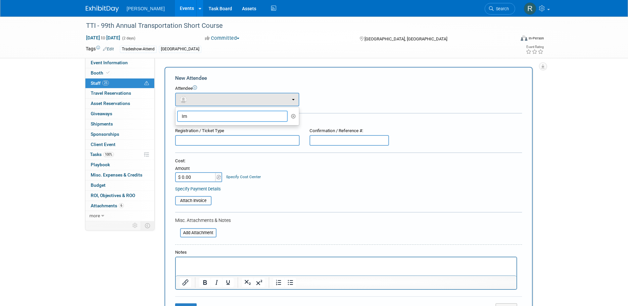
type input "I"
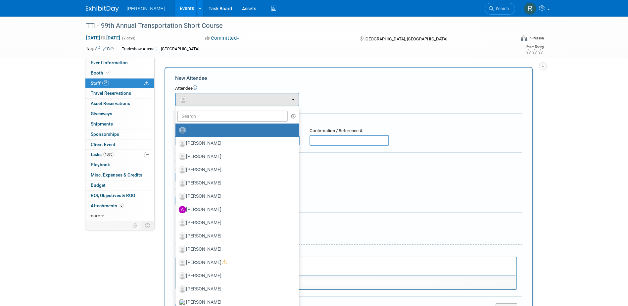
click at [364, 179] on div "Cost: Amount $ 0.00 Specify Cost Center Cost Center -- Not Specified -- Advisor…" at bounding box center [348, 170] width 347 height 24
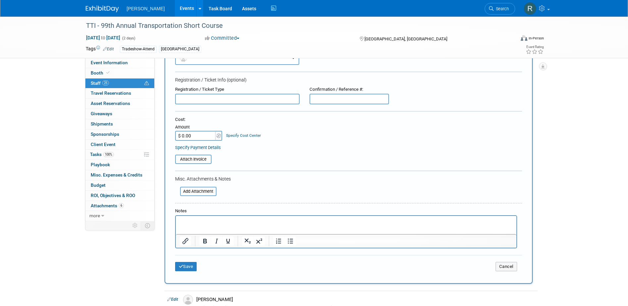
scroll to position [99, 0]
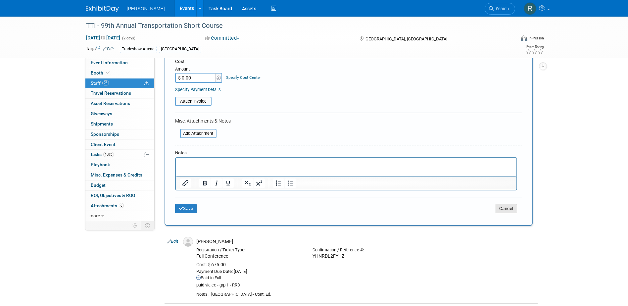
click at [501, 205] on button "Cancel" at bounding box center [507, 208] width 22 height 9
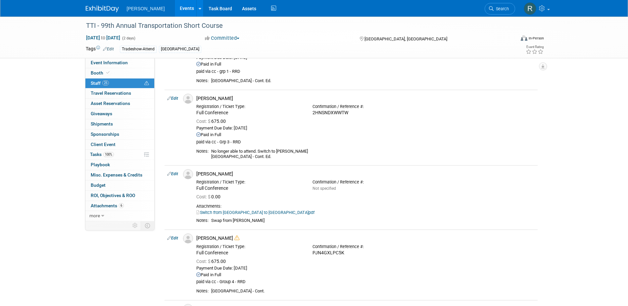
scroll to position [0, 0]
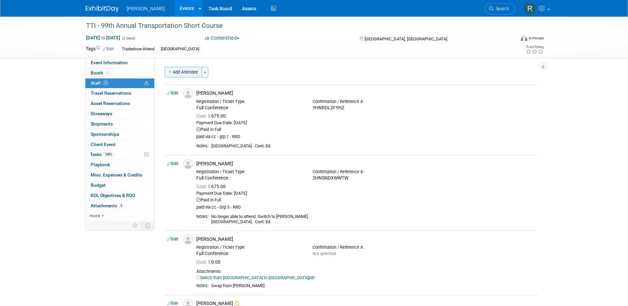
click at [185, 71] on button "Add Attendee" at bounding box center [183, 72] width 37 height 11
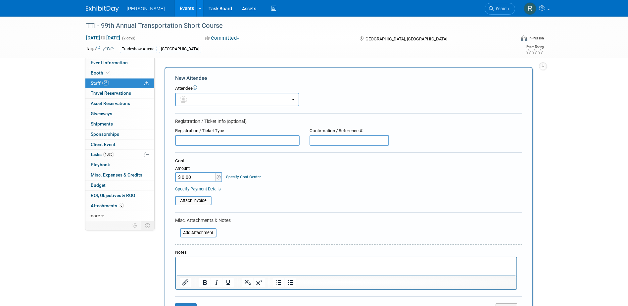
click at [204, 267] on html at bounding box center [346, 261] width 341 height 9
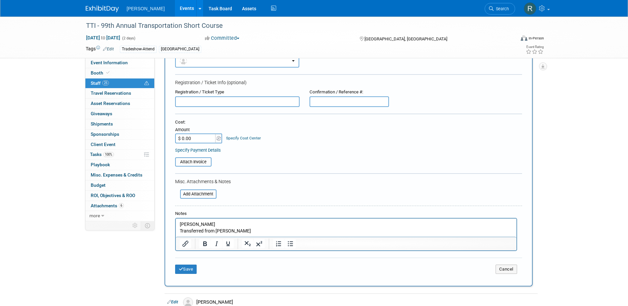
scroll to position [33, 0]
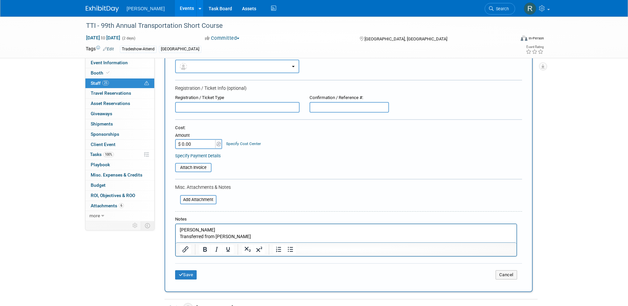
click at [210, 108] on input "text" at bounding box center [237, 107] width 125 height 11
type input "Full Conference"
click at [191, 274] on button "Save" at bounding box center [186, 274] width 22 height 9
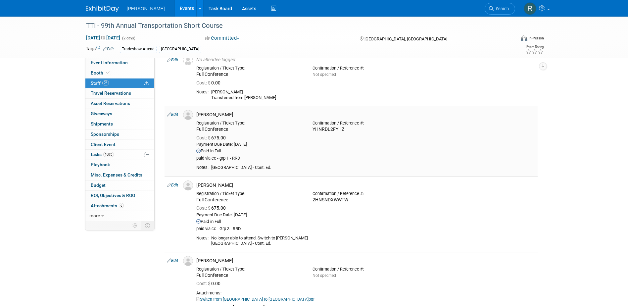
click at [177, 115] on link "Edit" at bounding box center [172, 114] width 11 height 5
select select "02b0c08a-aed1-4798-8813-f65eb50306ae"
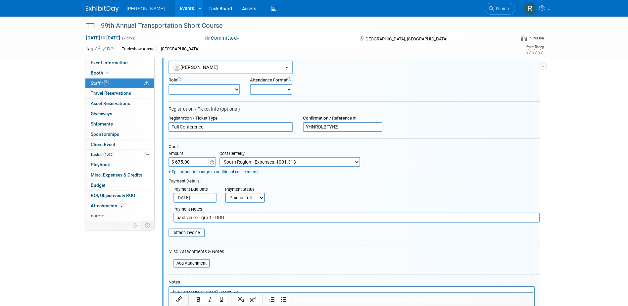
scroll to position [130, 0]
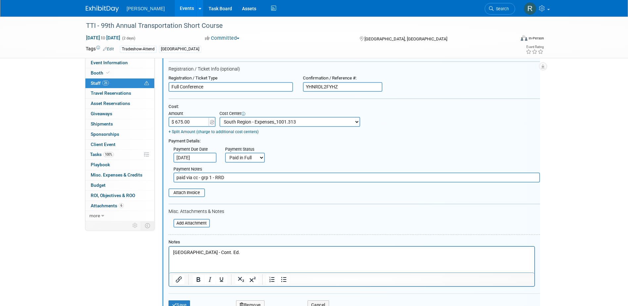
click at [172, 253] on html "South Region - Cont. Ed." at bounding box center [351, 251] width 365 height 9
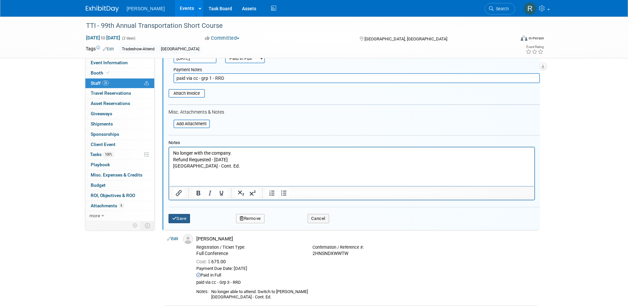
click at [181, 215] on button "Save" at bounding box center [180, 218] width 22 height 9
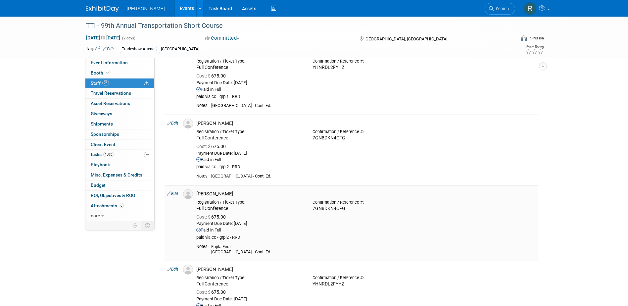
scroll to position [528, 0]
click at [176, 194] on link "Edit" at bounding box center [172, 193] width 11 height 5
select select "fcd6a213-9c32-4b1a-9359-fcab66bffa6c"
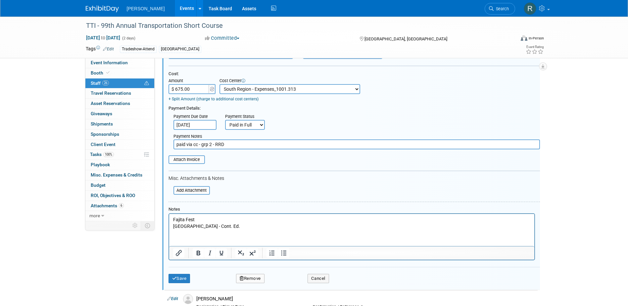
scroll to position [737, 0]
click at [172, 217] on html "Fajita Fest South Region - Cont. Ed." at bounding box center [351, 221] width 365 height 16
drag, startPoint x: 173, startPoint y: 218, endPoint x: 175, endPoint y: 222, distance: 5.1
click at [173, 218] on p "Fajita Fest South Region - Cont. Ed." at bounding box center [352, 222] width 358 height 13
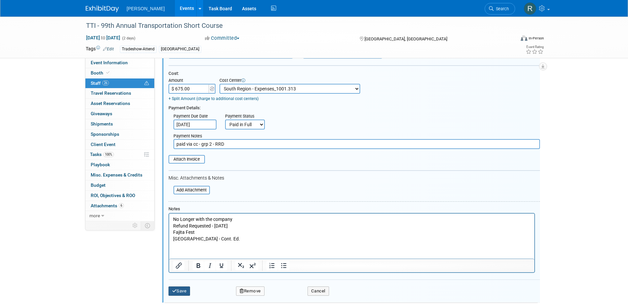
drag, startPoint x: 182, startPoint y: 289, endPoint x: 156, endPoint y: 285, distance: 26.1
click at [182, 289] on button "Save" at bounding box center [180, 290] width 22 height 9
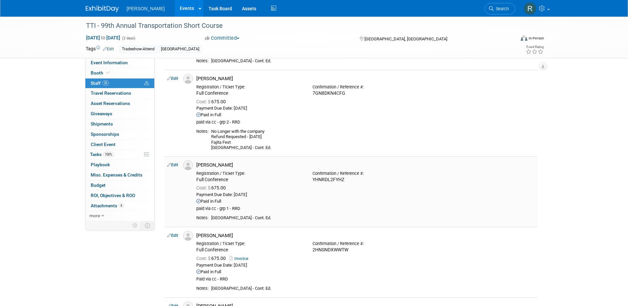
scroll to position [571, 0]
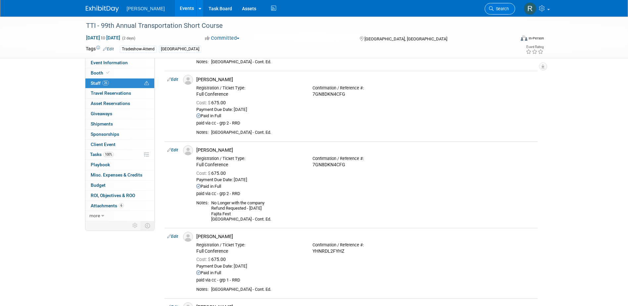
click at [494, 9] on span "Search" at bounding box center [501, 8] width 15 height 5
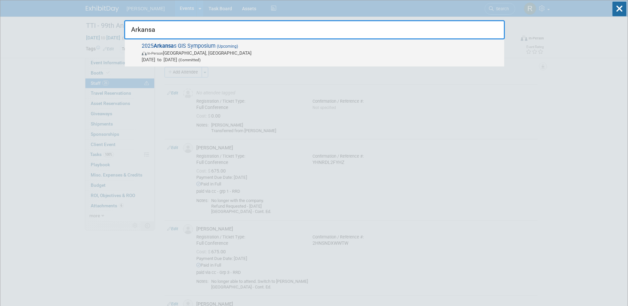
type input "Arkansa"
click at [189, 64] on div "2025 Arkansa s GIS Symposium (Upcoming) In-Person Eureka Springs, AR Oct 14, 20…" at bounding box center [315, 52] width 380 height 27
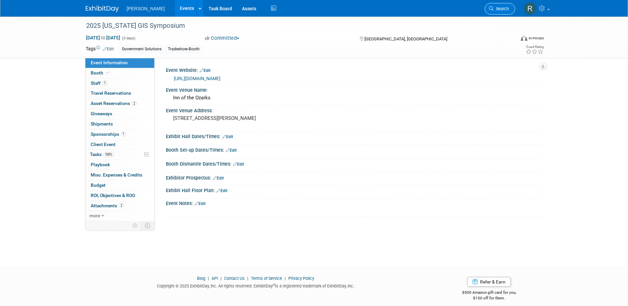
click at [494, 9] on span "Search" at bounding box center [501, 8] width 15 height 5
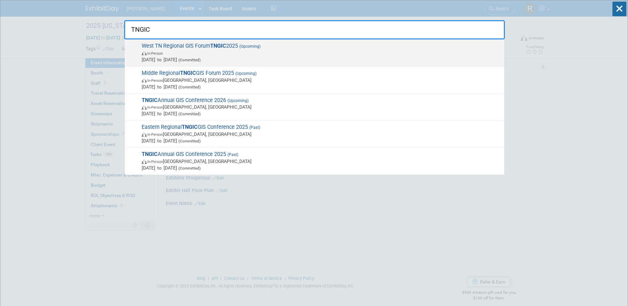
type input "TNGIC"
click at [198, 53] on span "In-Person" at bounding box center [321, 53] width 359 height 7
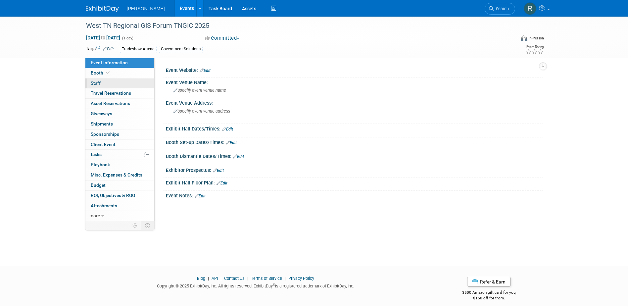
click at [121, 82] on link "0 Staff 0" at bounding box center [119, 83] width 69 height 10
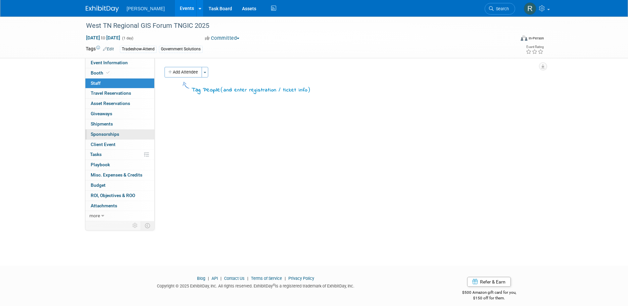
click at [102, 133] on span "Sponsorships 0" at bounding box center [105, 133] width 28 height 5
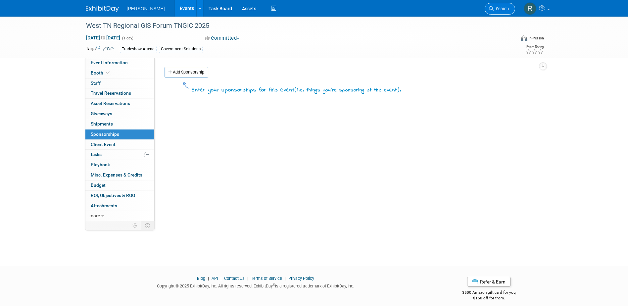
click at [498, 8] on span "Search" at bounding box center [501, 8] width 15 height 5
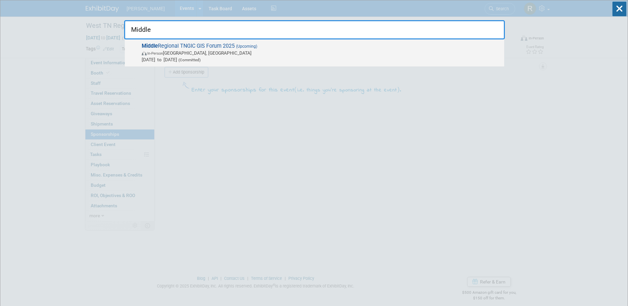
type input "Middle"
click at [219, 51] on span "In-Person Murfreesboro, [GEOGRAPHIC_DATA]" at bounding box center [321, 53] width 359 height 7
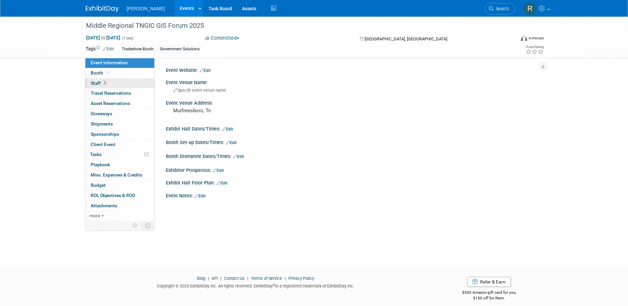
click at [118, 83] on link "2 Staff 2" at bounding box center [119, 83] width 69 height 10
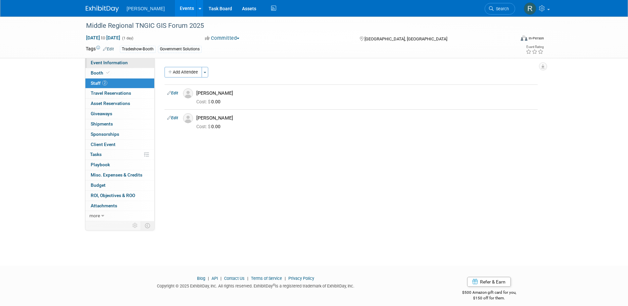
click at [135, 65] on link "Event Information" at bounding box center [119, 63] width 69 height 10
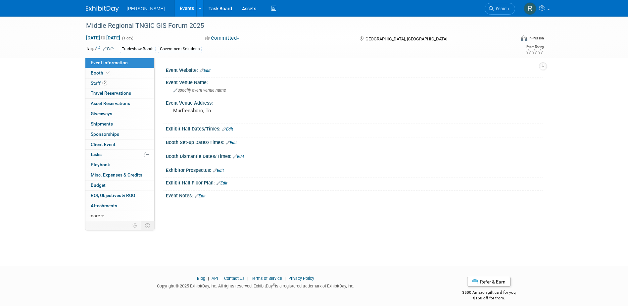
drag, startPoint x: 501, startPoint y: 8, endPoint x: 484, endPoint y: 7, distance: 17.2
click at [501, 8] on span "Search" at bounding box center [501, 8] width 15 height 5
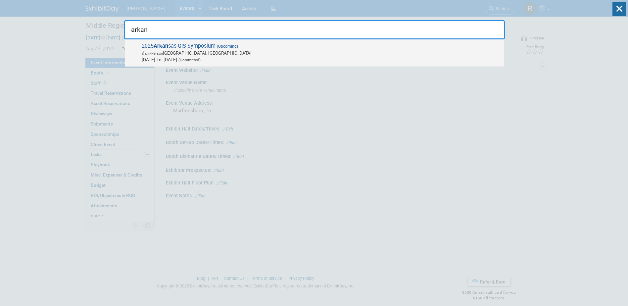
type input "arkan"
click at [173, 40] on div "2025 Arkan sas GIS Symposium (Upcoming) In-Person Eureka Springs, AR Oct 14, 20…" at bounding box center [315, 52] width 380 height 27
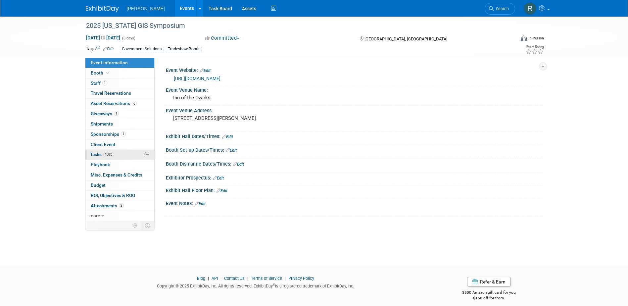
click at [109, 152] on span "100%" at bounding box center [108, 154] width 11 height 5
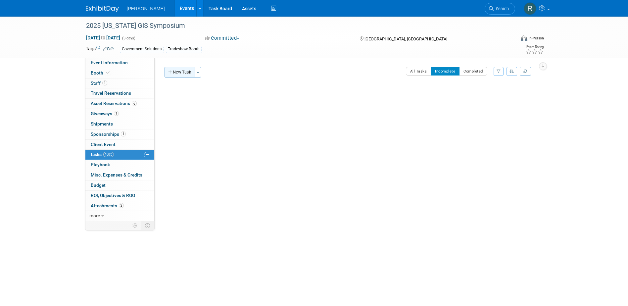
click at [180, 71] on button "New Task" at bounding box center [180, 72] width 30 height 11
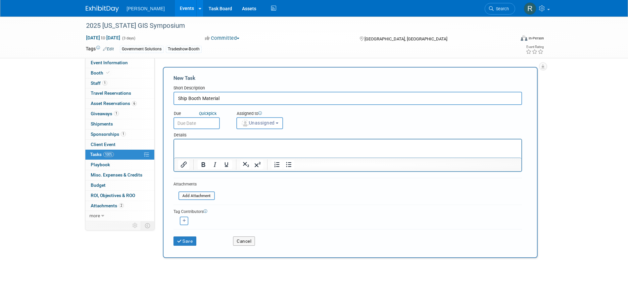
type input "Ship Booth Material"
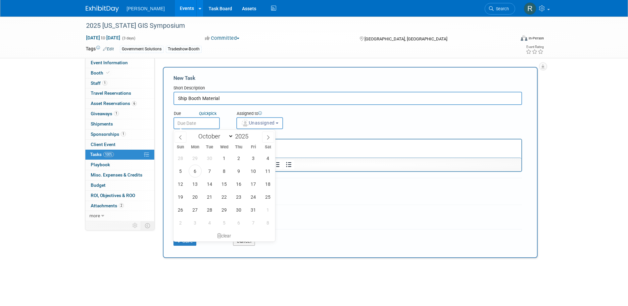
click at [192, 120] on input "text" at bounding box center [197, 123] width 46 height 12
click at [234, 171] on span "9" at bounding box center [238, 171] width 13 height 13
type input "Oct 9, 2025"
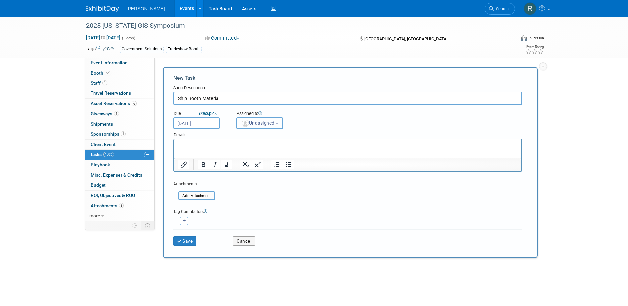
click at [253, 124] on span "Unassigned" at bounding box center [258, 122] width 34 height 5
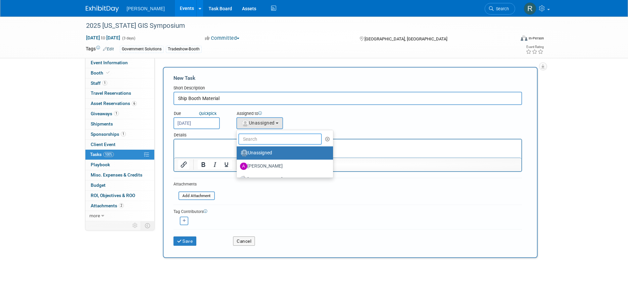
click at [251, 139] on input "text" at bounding box center [280, 138] width 84 height 11
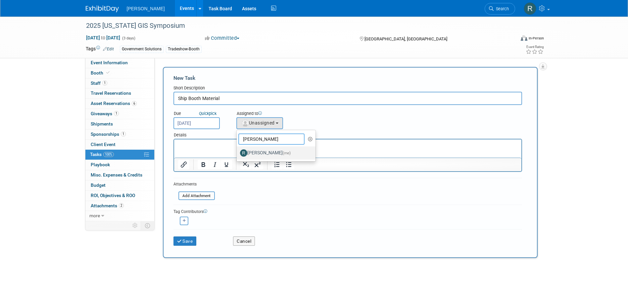
type input "Rebecca"
drag, startPoint x: 256, startPoint y: 150, endPoint x: 46, endPoint y: 17, distance: 249.0
click at [256, 150] on label "Rebecca Deis (me)" at bounding box center [274, 153] width 69 height 11
click at [238, 150] on input "Rebecca Deis (me)" at bounding box center [235, 152] width 4 height 4
select select "844a177d-a181-44ff-a72a-5731d68e4351"
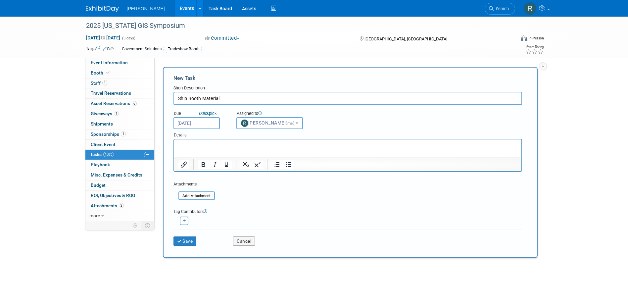
click at [185, 221] on icon "button" at bounding box center [184, 221] width 3 height 4
select select
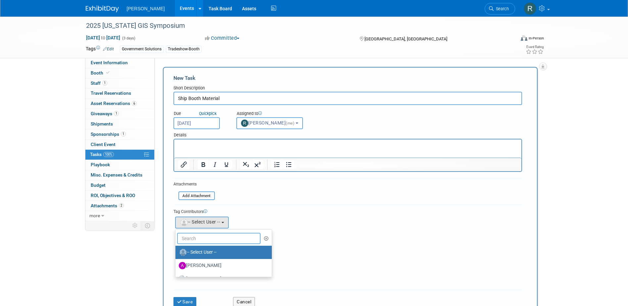
click at [196, 236] on input "text" at bounding box center [219, 238] width 84 height 11
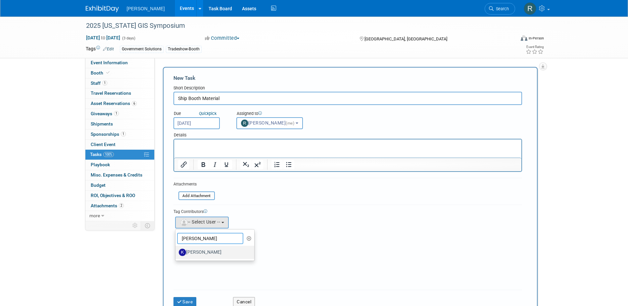
type input "Kim"
click at [202, 251] on label "Kim Hansen" at bounding box center [213, 252] width 69 height 11
click at [177, 251] on input "[PERSON_NAME]" at bounding box center [174, 251] width 4 height 4
select select "e68e936d-8cf8-4ccd-b6f9-a341565438ad"
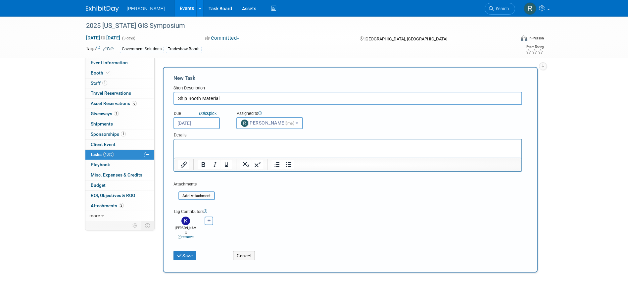
click at [207, 223] on button "button" at bounding box center [209, 221] width 9 height 9
select select
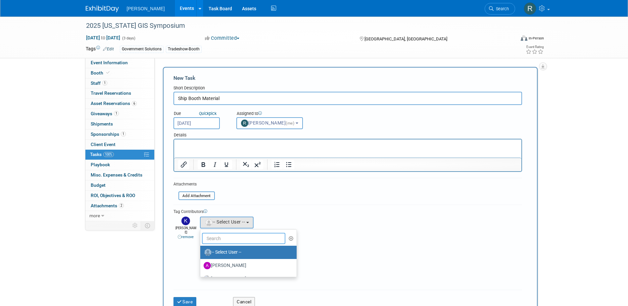
click at [210, 237] on input "text" at bounding box center [244, 238] width 84 height 11
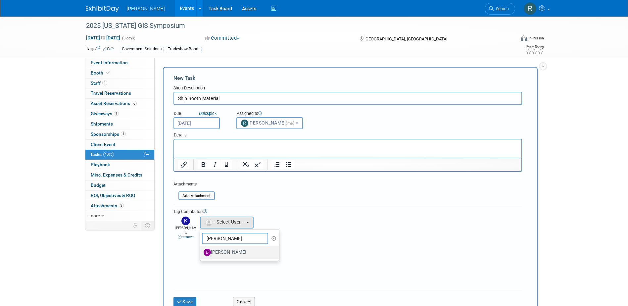
type input "[PERSON_NAME]"
click at [219, 253] on label "[PERSON_NAME]" at bounding box center [238, 252] width 69 height 11
click at [201, 253] on input "[PERSON_NAME]" at bounding box center [199, 251] width 4 height 4
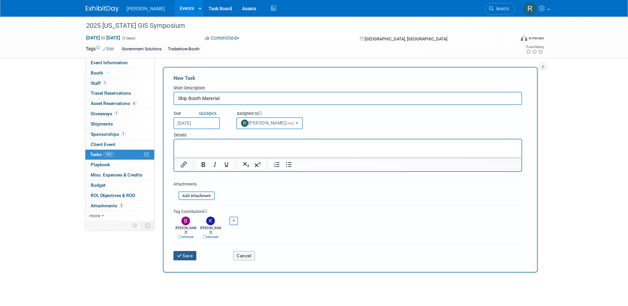
click at [186, 252] on button "Save" at bounding box center [185, 255] width 23 height 9
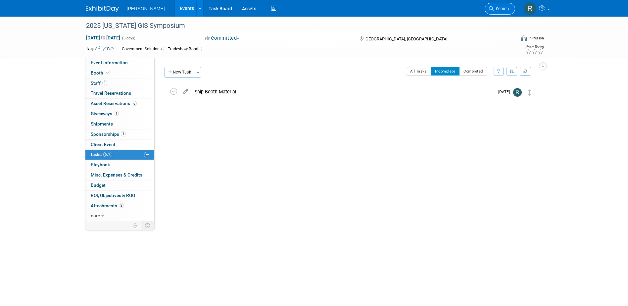
click at [501, 8] on span "Search" at bounding box center [501, 8] width 15 height 5
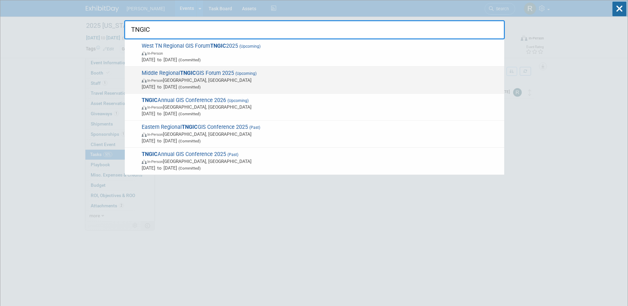
type input "TNGIC"
click at [163, 78] on span "In-Person" at bounding box center [155, 80] width 16 height 4
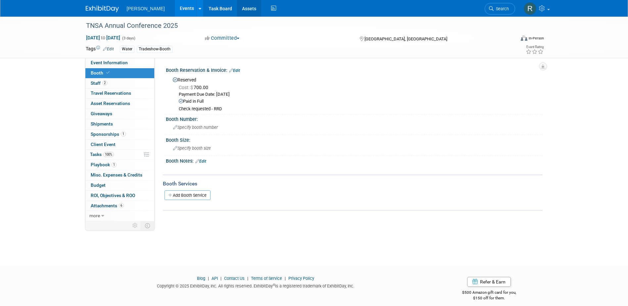
click at [237, 8] on link "Assets" at bounding box center [249, 8] width 24 height 17
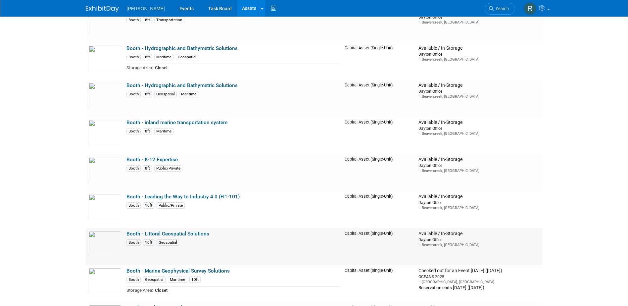
scroll to position [2583, 0]
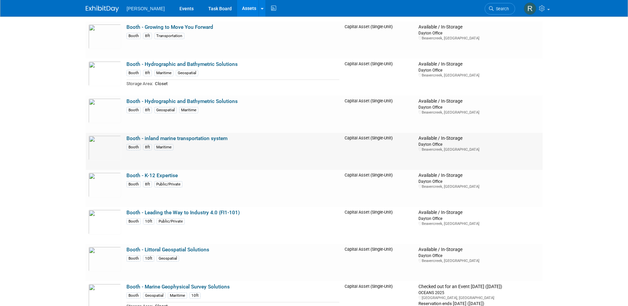
click at [146, 139] on link "Booth - inland marine transportation system" at bounding box center [177, 138] width 101 height 6
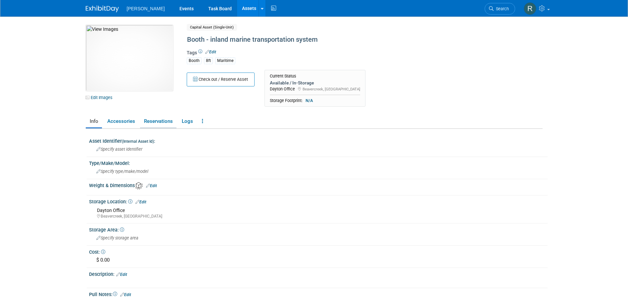
click at [166, 117] on link "Reservations" at bounding box center [158, 122] width 36 height 12
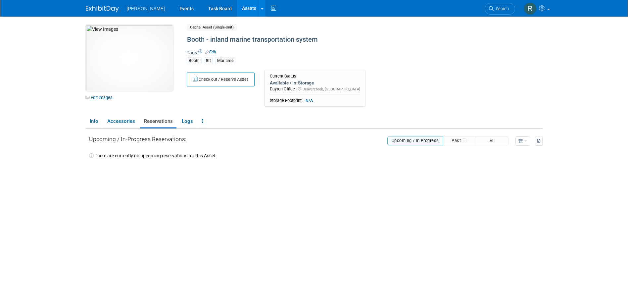
click at [237, 9] on link "Assets" at bounding box center [249, 8] width 24 height 17
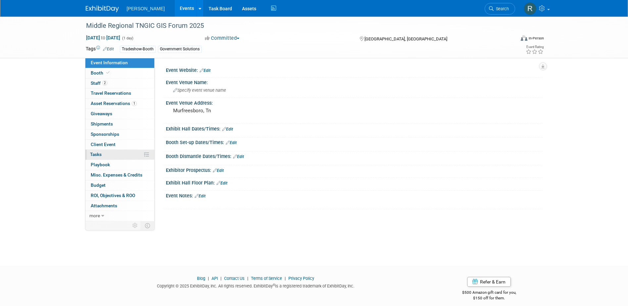
click at [104, 152] on link "0% Tasks 0%" at bounding box center [119, 155] width 69 height 10
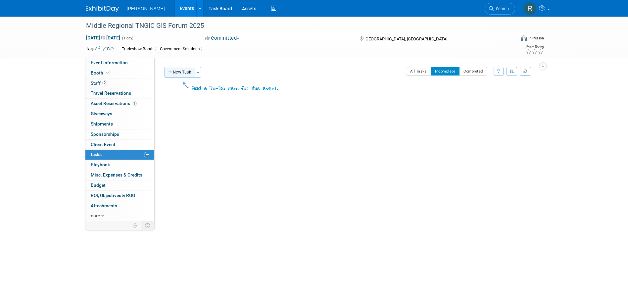
click at [184, 77] on button "New Task" at bounding box center [180, 72] width 30 height 11
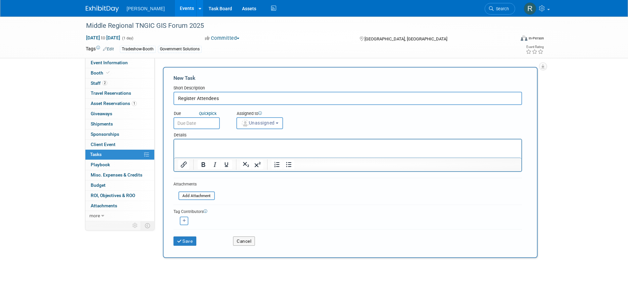
type input "Register Attendees"
click at [197, 126] on input "text" at bounding box center [197, 123] width 46 height 12
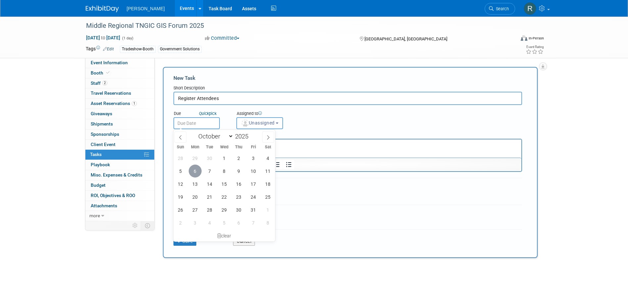
click at [199, 172] on span "6" at bounding box center [195, 171] width 13 height 13
type input "Oct 6, 2025"
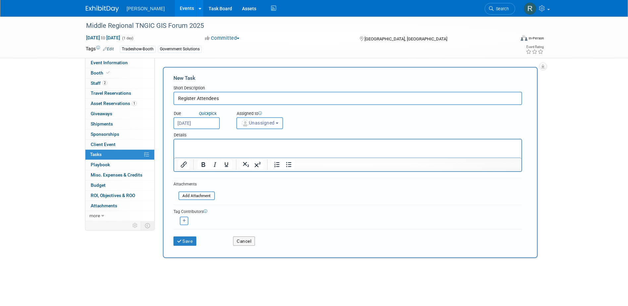
click at [264, 122] on span "Unassigned" at bounding box center [258, 122] width 34 height 5
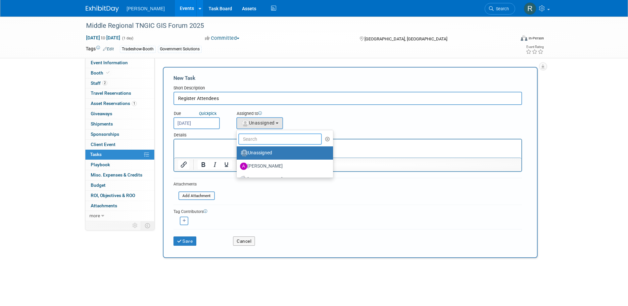
click at [260, 138] on input "text" at bounding box center [280, 138] width 84 height 11
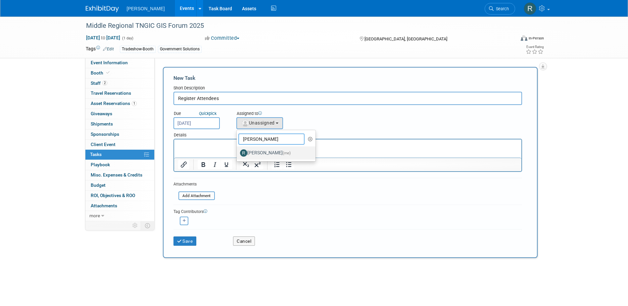
type input "[PERSON_NAME]"
click at [259, 150] on label "[PERSON_NAME] (me)" at bounding box center [274, 153] width 69 height 11
click at [187, 222] on button "button" at bounding box center [184, 221] width 9 height 9
select select
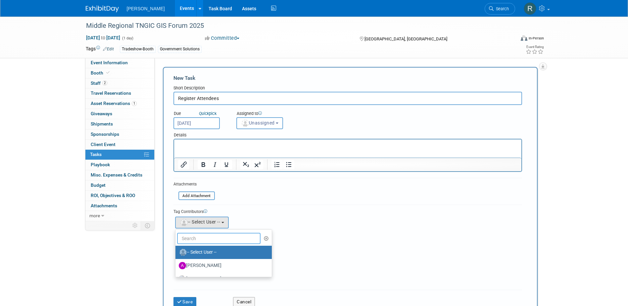
click at [188, 233] on input "text" at bounding box center [219, 238] width 84 height 11
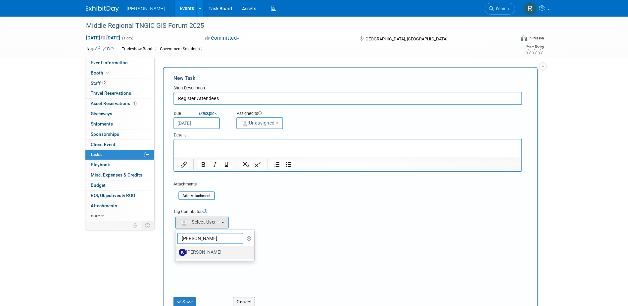
type input "Kim"
click at [212, 253] on label "[PERSON_NAME]" at bounding box center [213, 252] width 69 height 11
click at [177, 253] on input "[PERSON_NAME]" at bounding box center [174, 251] width 4 height 4
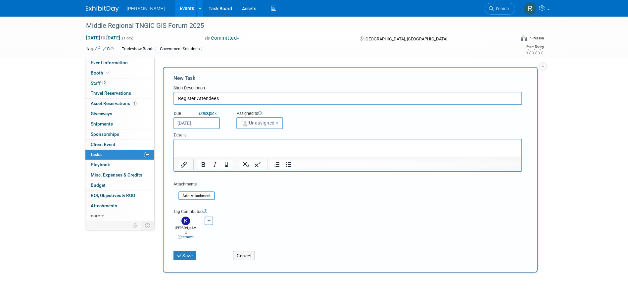
click at [210, 221] on button "button" at bounding box center [209, 221] width 9 height 9
select select
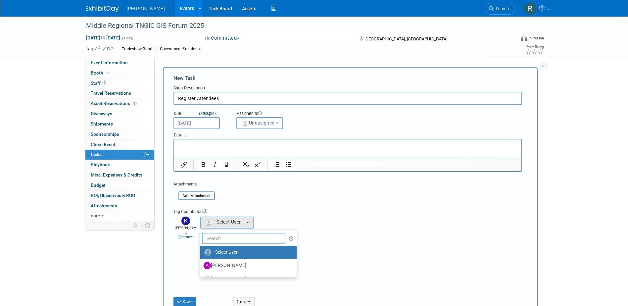
click at [216, 238] on input "text" at bounding box center [244, 238] width 84 height 11
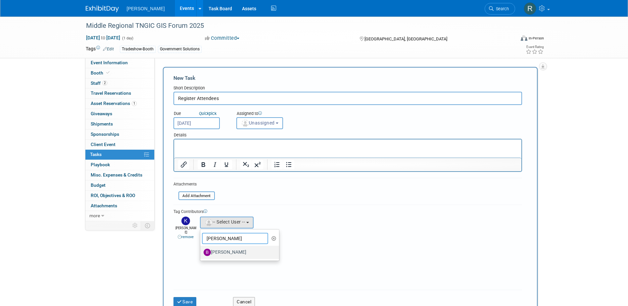
type input "Buse"
click at [229, 251] on label "[PERSON_NAME]" at bounding box center [238, 252] width 69 height 11
click at [201, 251] on input "[PERSON_NAME]" at bounding box center [199, 251] width 4 height 4
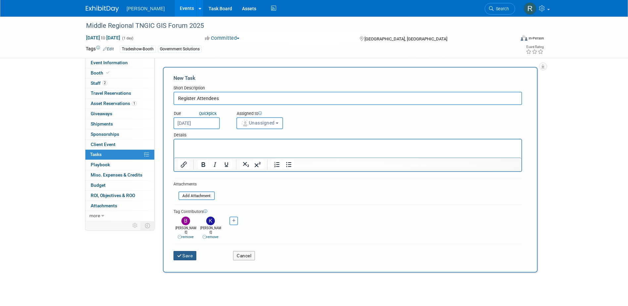
click at [182, 254] on icon "submit" at bounding box center [180, 256] width 6 height 5
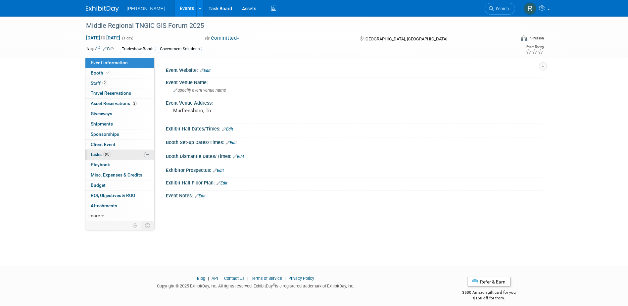
drag, startPoint x: 102, startPoint y: 153, endPoint x: 125, endPoint y: 153, distance: 23.2
click at [102, 153] on span "Tasks 0%" at bounding box center [100, 154] width 21 height 5
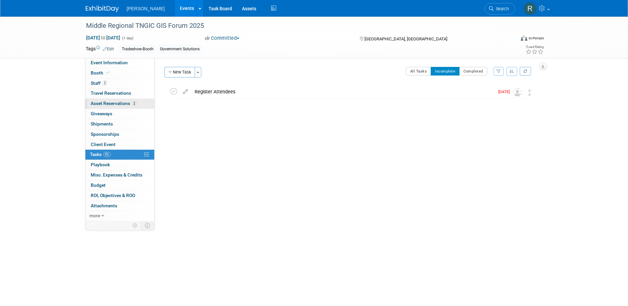
click at [112, 101] on span "Asset Reservations 2" at bounding box center [114, 103] width 46 height 5
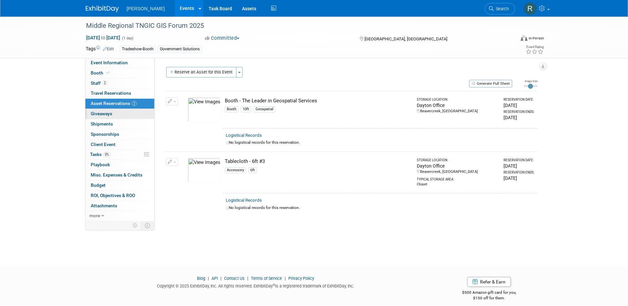
click at [108, 115] on span "Giveaways 0" at bounding box center [102, 113] width 22 height 5
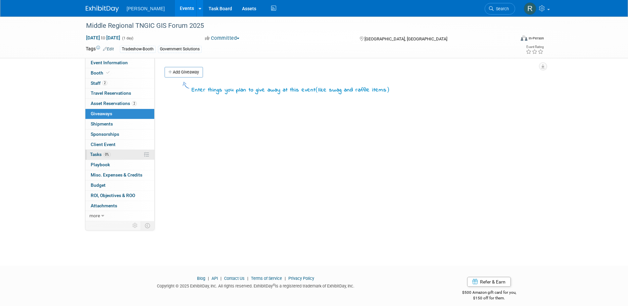
click at [102, 155] on span "Tasks 0%" at bounding box center [100, 154] width 21 height 5
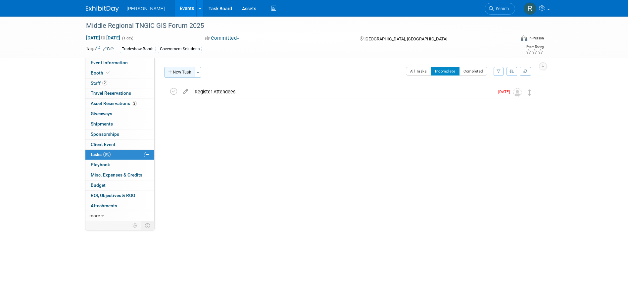
click at [179, 75] on button "New Task" at bounding box center [180, 72] width 30 height 11
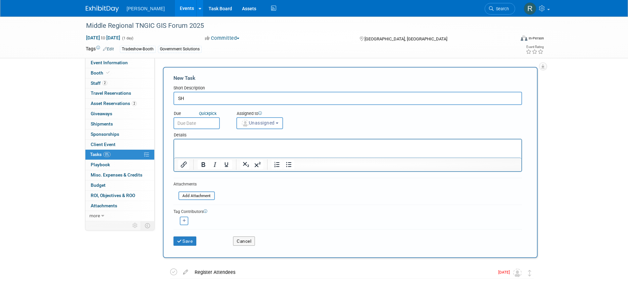
type input "S"
type input "Ship Booth Material"
click at [178, 124] on input "text" at bounding box center [197, 123] width 46 height 12
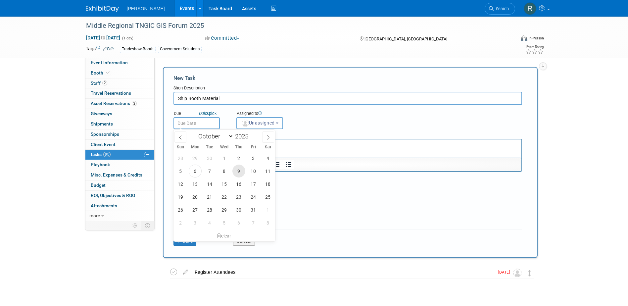
click at [241, 172] on span "9" at bounding box center [238, 171] width 13 height 13
type input "Oct 9, 2025"
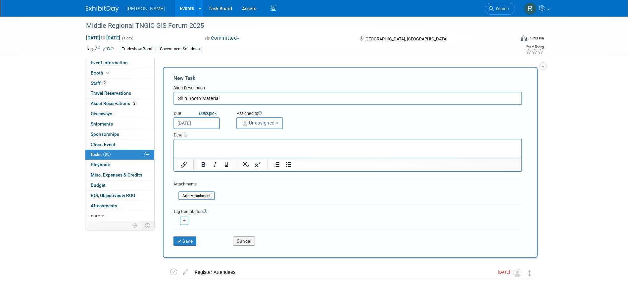
click at [263, 126] on span "Unassigned" at bounding box center [258, 122] width 34 height 5
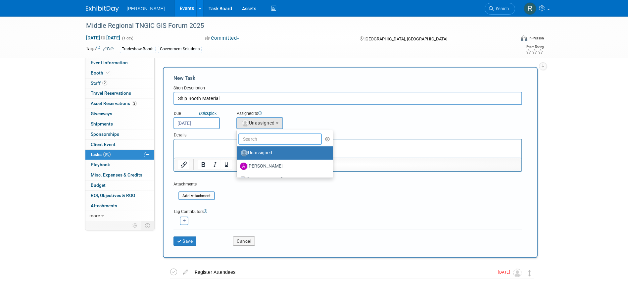
click at [257, 141] on input "text" at bounding box center [280, 138] width 84 height 11
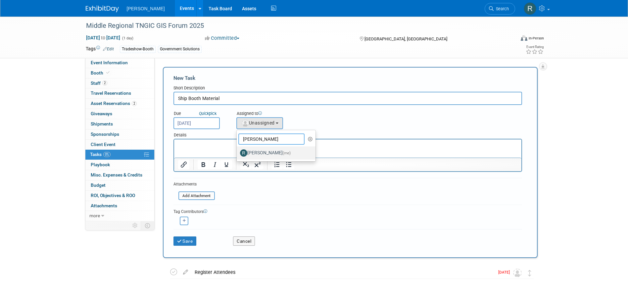
type input "[PERSON_NAME]"
drag, startPoint x: 259, startPoint y: 153, endPoint x: 79, endPoint y: 18, distance: 224.7
click at [259, 153] on label "Rebecca Deis (me)" at bounding box center [274, 153] width 69 height 11
click at [238, 153] on input "Rebecca Deis (me)" at bounding box center [235, 152] width 4 height 4
select select "844a177d-a181-44ff-a72a-5731d68e4351"
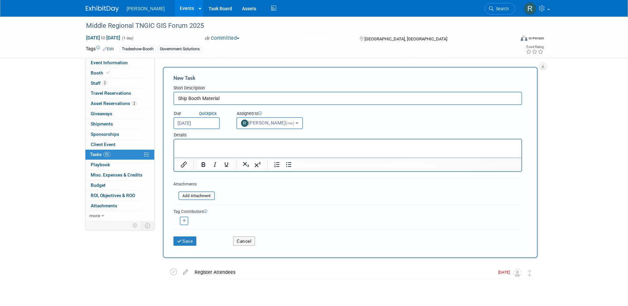
click at [182, 224] on button "button" at bounding box center [184, 221] width 9 height 9
select select
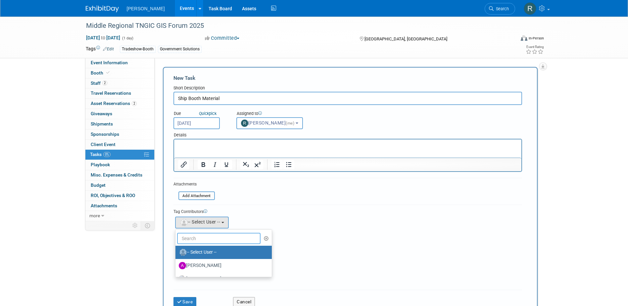
click at [192, 237] on input "text" at bounding box center [219, 238] width 84 height 11
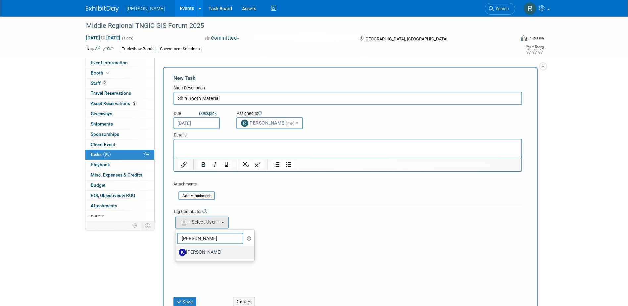
type input "Kim"
click at [220, 251] on label "[PERSON_NAME]" at bounding box center [213, 252] width 69 height 11
click at [177, 251] on input "[PERSON_NAME]" at bounding box center [174, 251] width 4 height 4
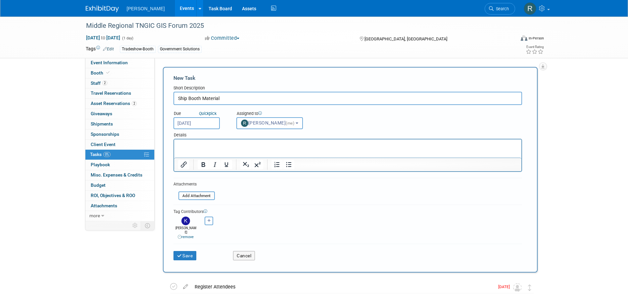
click at [209, 221] on icon "button" at bounding box center [209, 221] width 3 height 4
select select
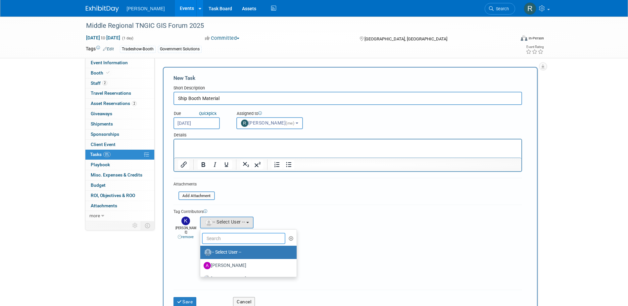
click at [222, 236] on input "text" at bounding box center [244, 238] width 84 height 11
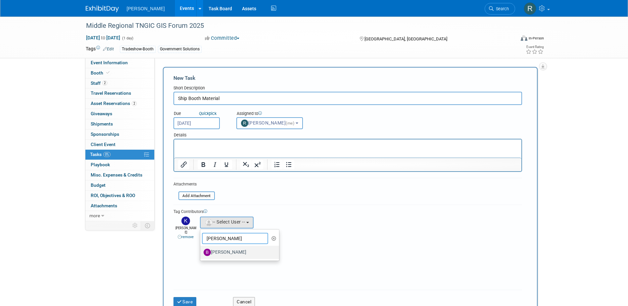
type input "Buse"
click at [222, 250] on label "[PERSON_NAME]" at bounding box center [238, 252] width 69 height 11
click at [201, 250] on input "[PERSON_NAME]" at bounding box center [199, 251] width 4 height 4
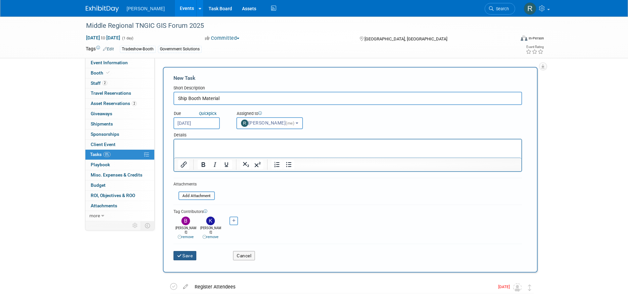
click at [185, 252] on button "Save" at bounding box center [185, 255] width 23 height 9
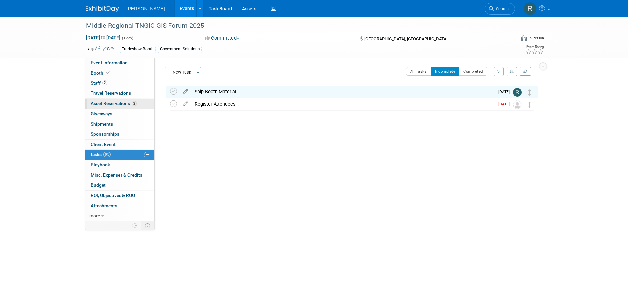
click at [125, 103] on span "Asset Reservations 2" at bounding box center [114, 103] width 46 height 5
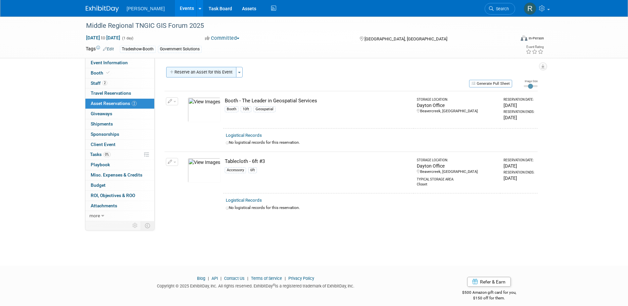
click at [228, 72] on button "Reserve an Asset for this Event" at bounding box center [201, 72] width 70 height 11
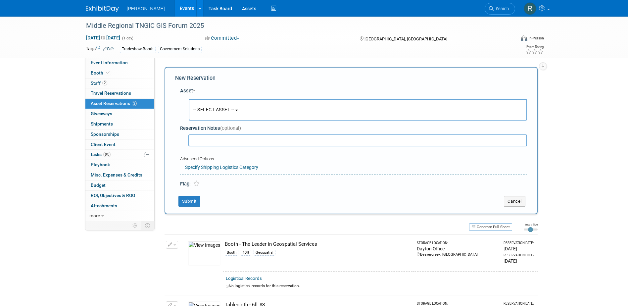
scroll to position [6, 0]
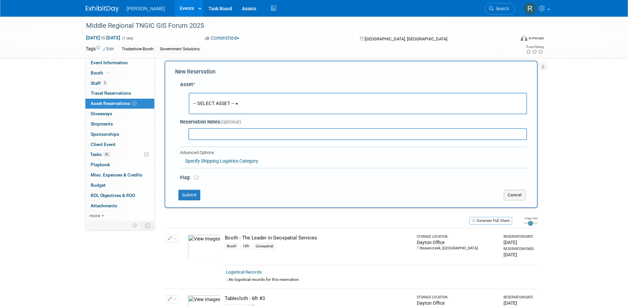
click at [207, 101] on span "-- SELECT ASSET --" at bounding box center [213, 103] width 41 height 5
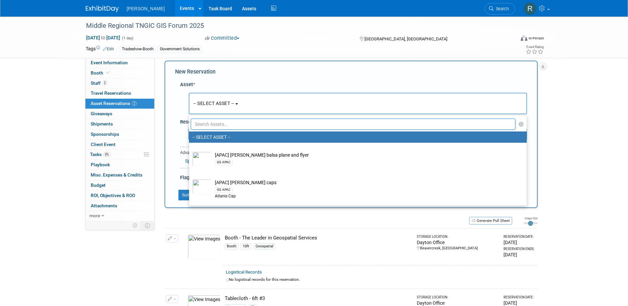
click at [207, 120] on input "text" at bounding box center [353, 124] width 325 height 11
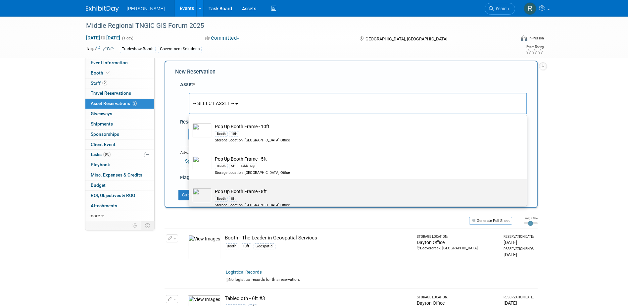
scroll to position [99, 0]
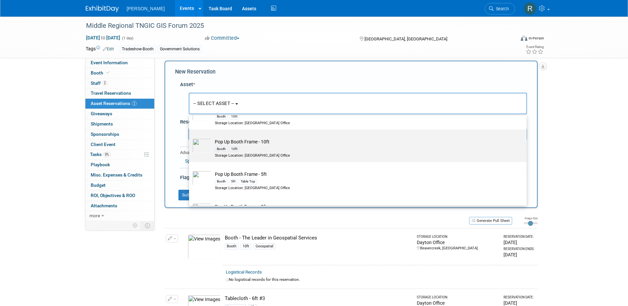
type input "Pop"
click at [233, 152] on div "Booth 10ft" at bounding box center [364, 149] width 299 height 8
click at [190, 137] on input "Pop Up Booth Frame - 10ft Booth 10ft Storage Location: Dayton Office" at bounding box center [188, 135] width 4 height 4
select select "10724481"
select select "9"
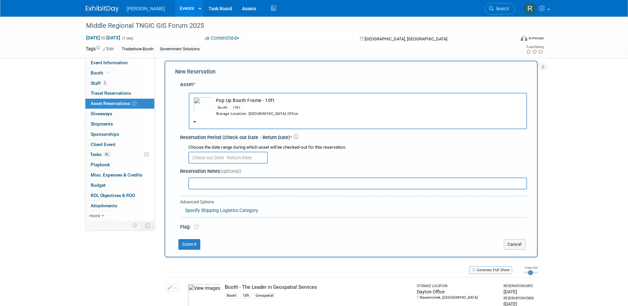
click at [231, 159] on input "text" at bounding box center [227, 158] width 79 height 12
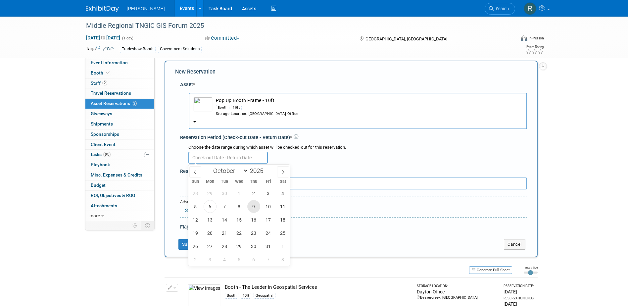
click at [256, 206] on span "9" at bounding box center [253, 206] width 13 height 13
click at [254, 207] on span "9" at bounding box center [253, 206] width 13 height 13
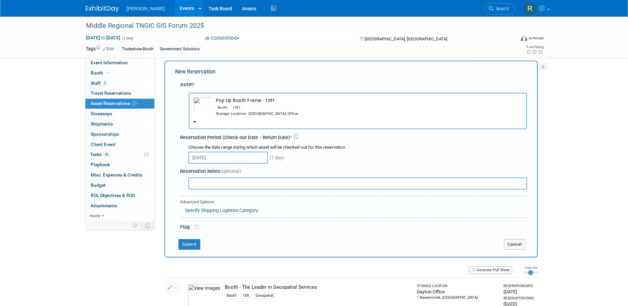
click at [232, 159] on input "Oct 9, 2025" at bounding box center [227, 158] width 79 height 12
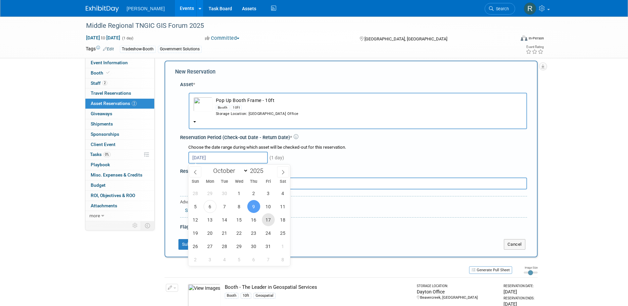
click at [269, 220] on span "17" at bounding box center [268, 219] width 13 height 13
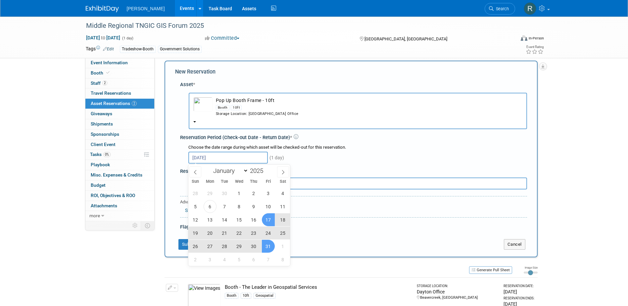
click at [272, 246] on span "31" at bounding box center [268, 246] width 13 height 13
type input "Oct 17, 2025 to Oct 31, 2025"
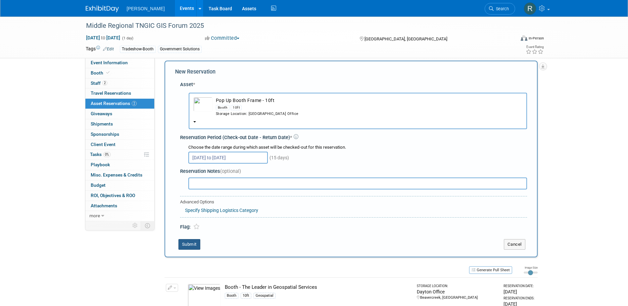
click at [192, 244] on button "Submit" at bounding box center [190, 244] width 22 height 11
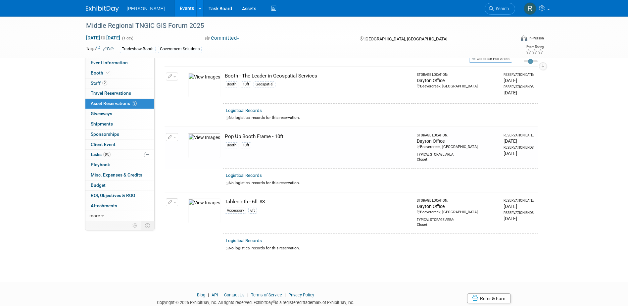
scroll to position [13, 0]
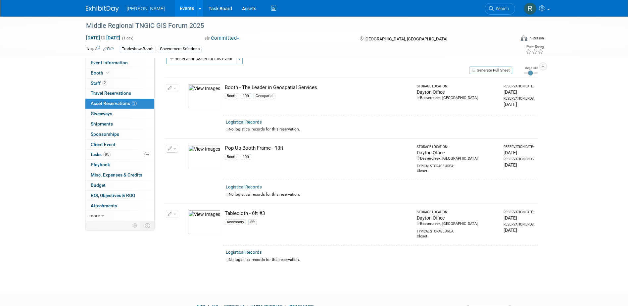
drag, startPoint x: 504, startPoint y: 9, endPoint x: 494, endPoint y: 9, distance: 9.9
click at [504, 9] on span "Search" at bounding box center [501, 8] width 15 height 5
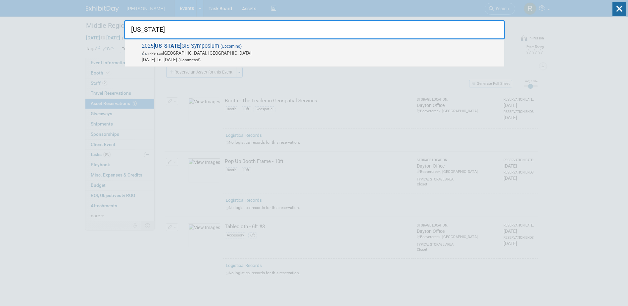
type input "Arkansas"
click at [228, 56] on span "Oct 14, 2025 to Oct 16, 2025 (Committed)" at bounding box center [321, 59] width 359 height 7
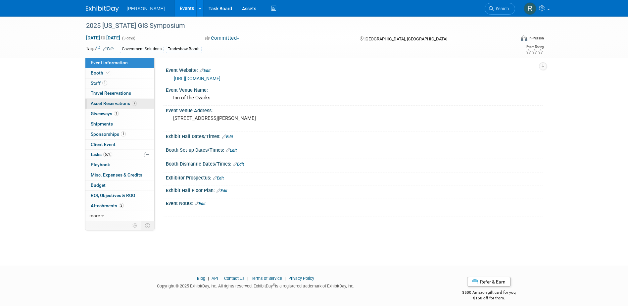
click at [110, 103] on span "Asset Reservations 7" at bounding box center [114, 103] width 46 height 5
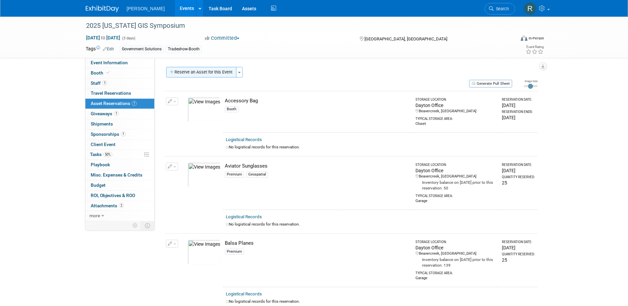
click at [203, 75] on button "Reserve an Asset for this Event" at bounding box center [201, 72] width 70 height 11
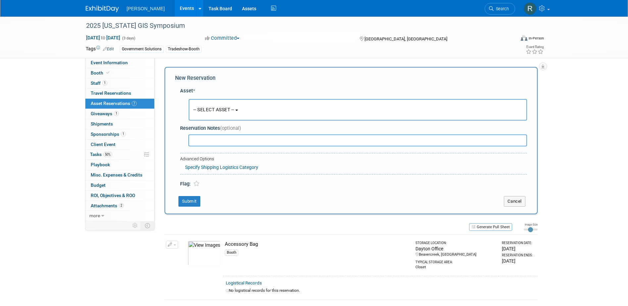
scroll to position [6, 0]
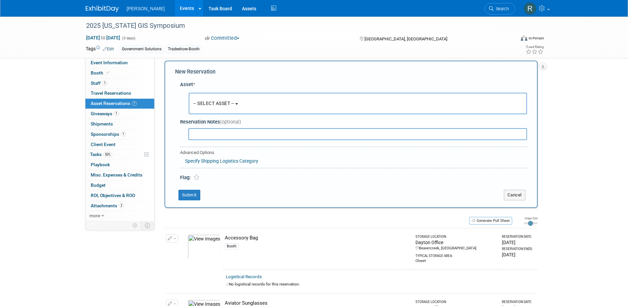
click at [198, 99] on button "-- SELECT ASSET --" at bounding box center [358, 104] width 338 height 22
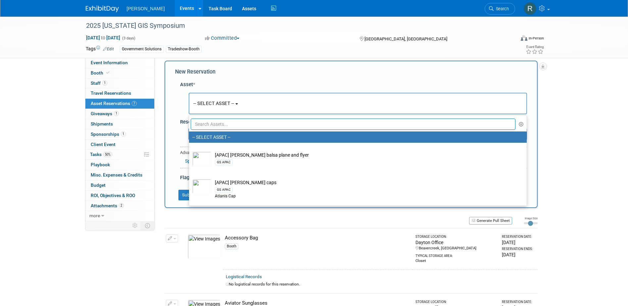
click at [202, 125] on input "text" at bounding box center [353, 124] width 325 height 11
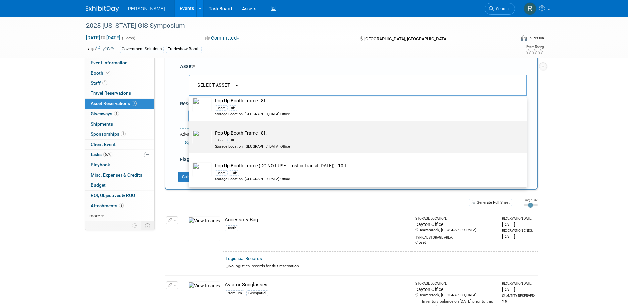
scroll to position [39, 0]
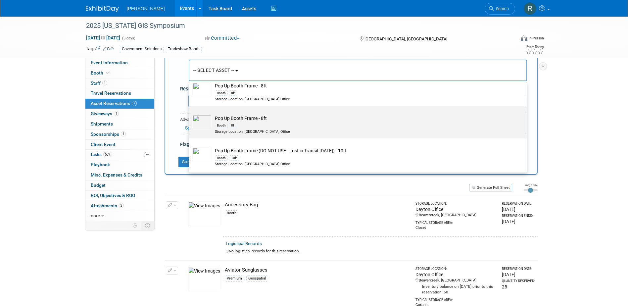
type input "Pop"
click at [230, 126] on div "8ft" at bounding box center [233, 125] width 8 height 5
click at [190, 114] on input "Pop Up Booth Frame - 8ft Booth 8ft Storage Location: Dayton Office" at bounding box center [188, 112] width 4 height 4
select select "10724433"
select select "9"
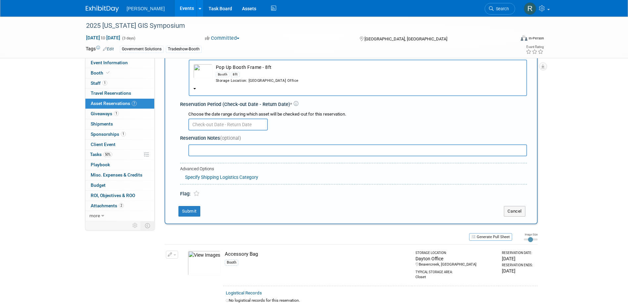
click at [230, 126] on input "text" at bounding box center [227, 125] width 79 height 12
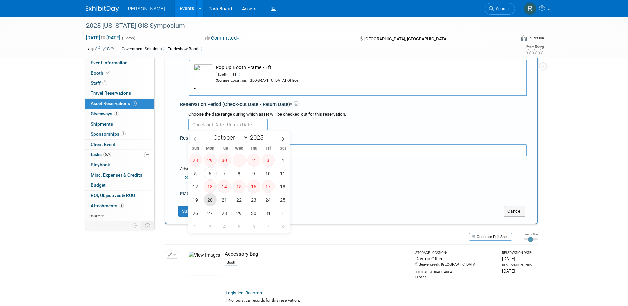
click at [210, 201] on span "20" at bounding box center [210, 199] width 13 height 13
type input "Oct 20, 2025"
click at [211, 201] on span "20" at bounding box center [210, 199] width 13 height 13
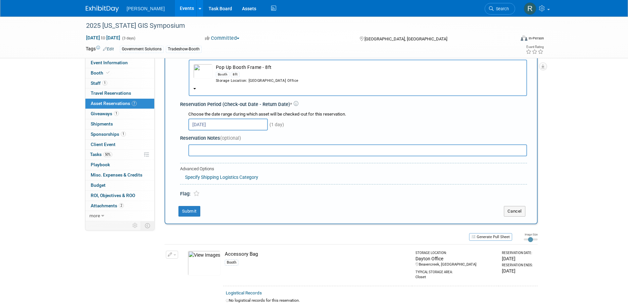
click at [243, 88] on button "Pop Up Booth Frame - 8ft Booth 8ft Storage Location: Dayton Office" at bounding box center [358, 78] width 338 height 36
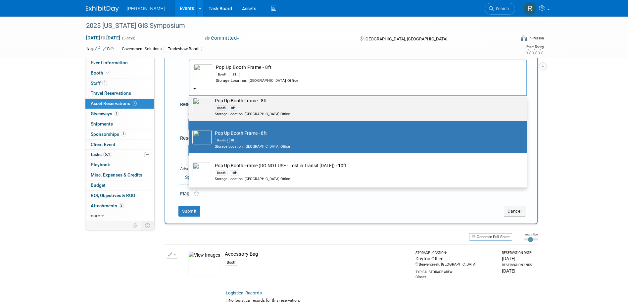
click at [236, 109] on div "8ft" at bounding box center [233, 107] width 8 height 5
click at [190, 96] on input "Pop Up Booth Frame - 8ft Booth 8ft Storage Location: Dayton Office" at bounding box center [188, 94] width 4 height 4
radio input "true"
select select "10725805"
type input "Pop"
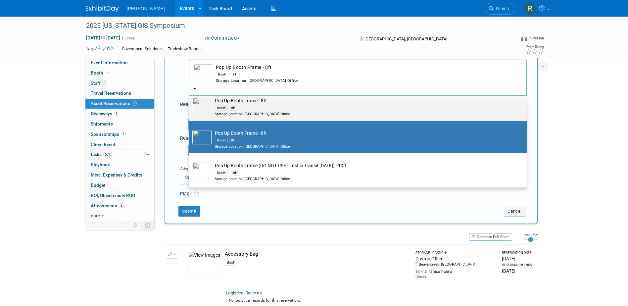
radio input "false"
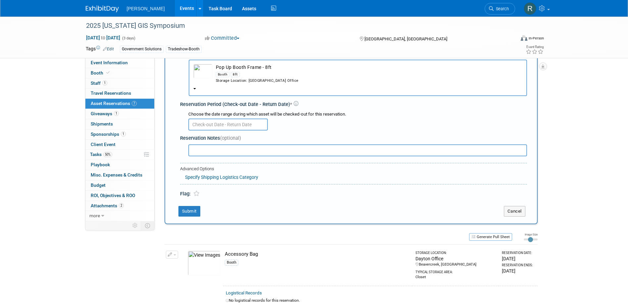
click at [224, 125] on input "text" at bounding box center [227, 125] width 79 height 12
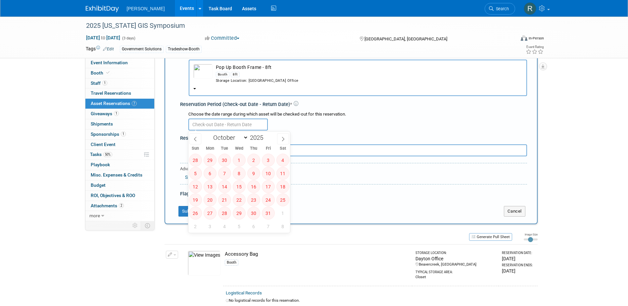
click at [235, 82] on div "Storage Location: Dayton Office" at bounding box center [369, 80] width 307 height 5
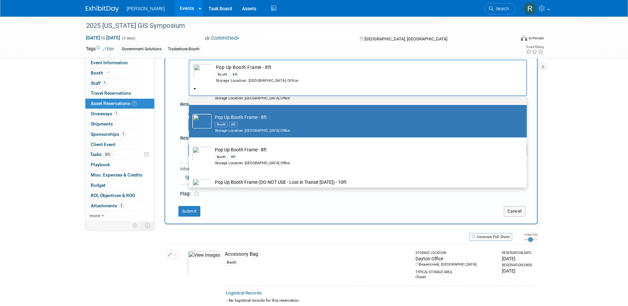
scroll to position [221, 0]
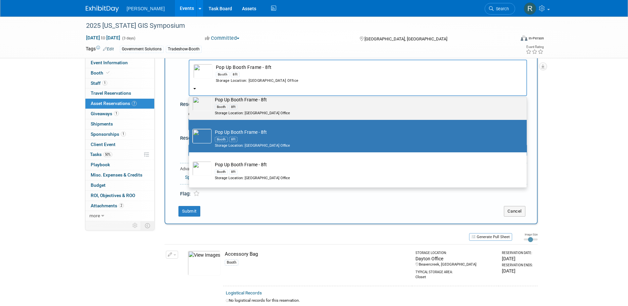
click at [231, 111] on div "Booth 8ft" at bounding box center [364, 107] width 299 height 8
click at [190, 95] on input "Pop Up Booth Frame - 8ft Booth 8ft Storage Location: Dayton Office" at bounding box center [188, 93] width 4 height 4
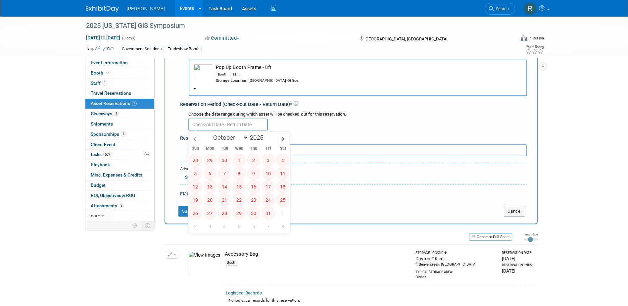
click at [231, 125] on input "text" at bounding box center [227, 125] width 79 height 12
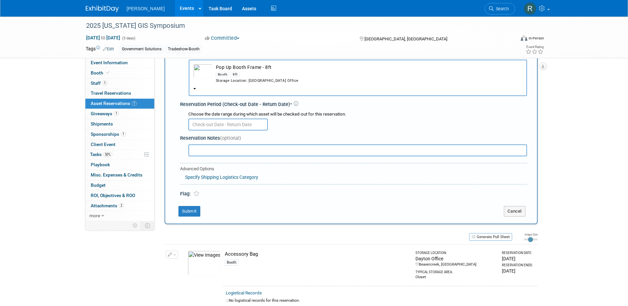
click at [235, 69] on td "Pop Up Booth Frame - 8ft Booth 8ft Storage Location: Dayton Office" at bounding box center [368, 74] width 310 height 20
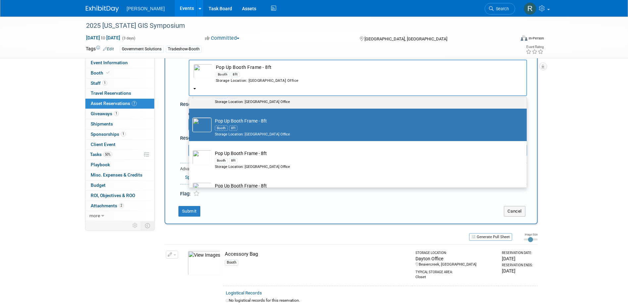
scroll to position [188, 0]
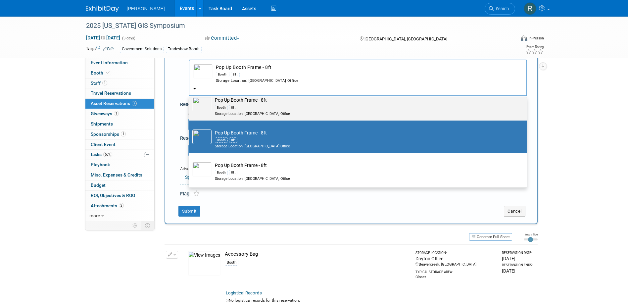
click at [230, 111] on div "Booth 8ft" at bounding box center [364, 107] width 299 height 8
click at [190, 96] on input "Pop Up Booth Frame - 8ft Booth 8ft Storage Location: Dayton Office" at bounding box center [188, 93] width 4 height 4
select select "10729621"
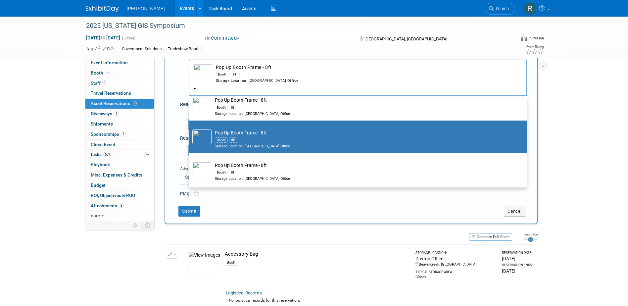
select select "9"
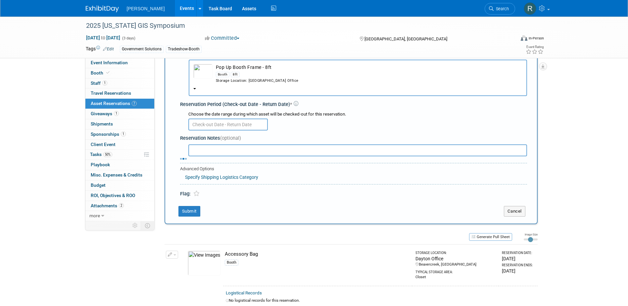
click at [229, 124] on input "text" at bounding box center [227, 125] width 79 height 12
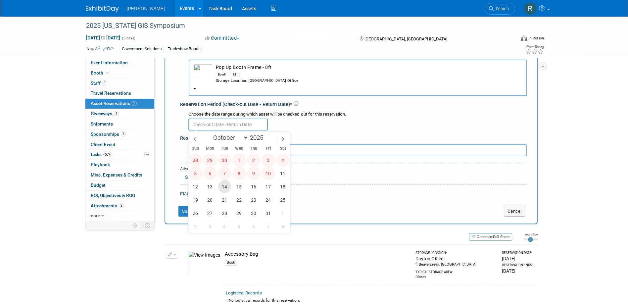
click at [223, 187] on span "14" at bounding box center [224, 186] width 13 height 13
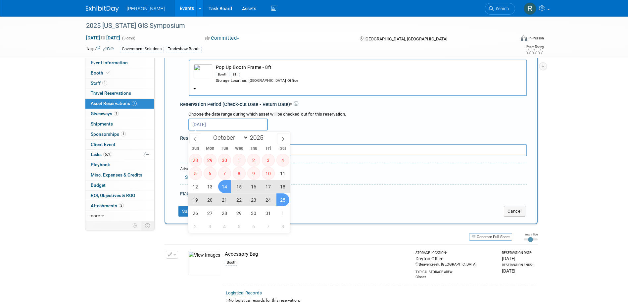
click at [283, 200] on span "25" at bounding box center [283, 199] width 13 height 13
type input "Oct 14, 2025 to Oct 25, 2025"
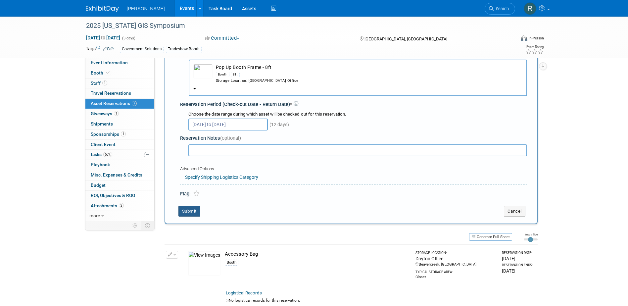
click at [193, 210] on button "Submit" at bounding box center [190, 211] width 22 height 11
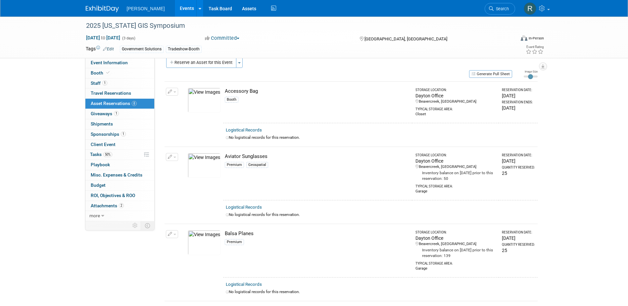
scroll to position [0, 0]
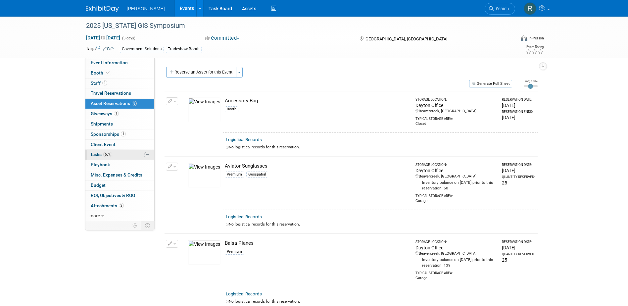
click at [102, 154] on span "Tasks 50%" at bounding box center [101, 154] width 22 height 5
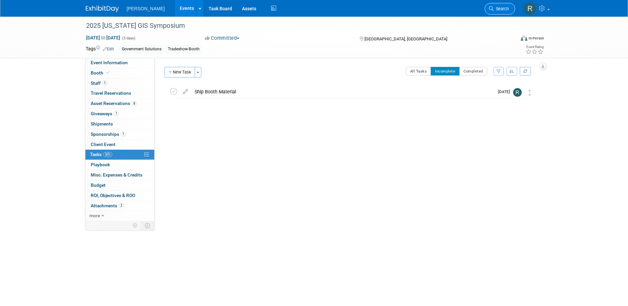
click at [491, 8] on icon at bounding box center [491, 8] width 5 height 5
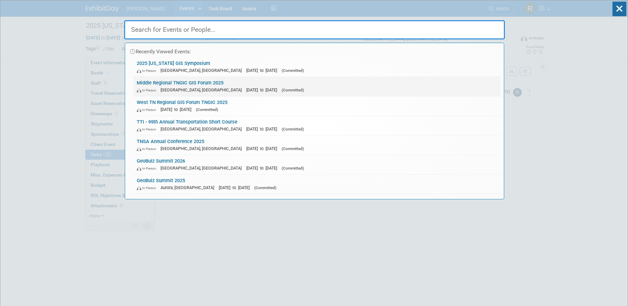
click at [187, 84] on link "Middle Regional TNGIC GIS Forum 2025 In-Person Murfreesboro, TN Oct 23, 2025 to…" at bounding box center [316, 86] width 367 height 19
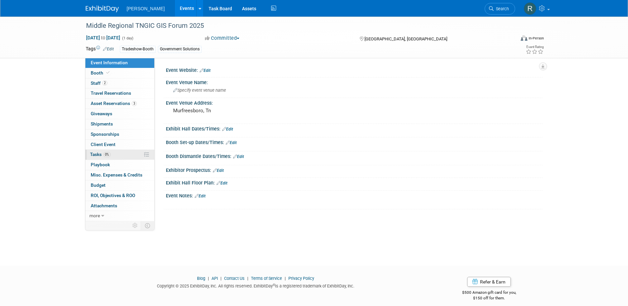
click at [105, 153] on span "0%" at bounding box center [106, 154] width 7 height 5
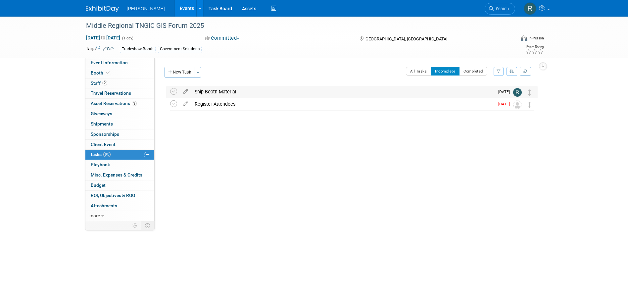
click at [242, 91] on div "Ship Booth Material" at bounding box center [342, 91] width 303 height 11
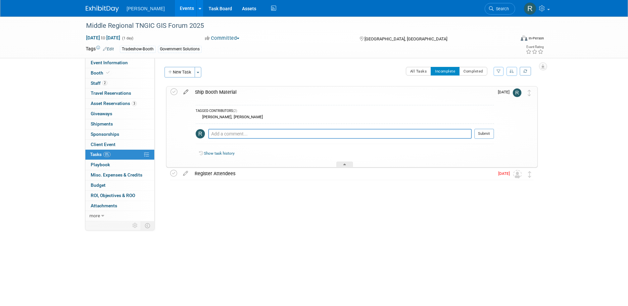
click at [184, 93] on icon at bounding box center [186, 90] width 12 height 8
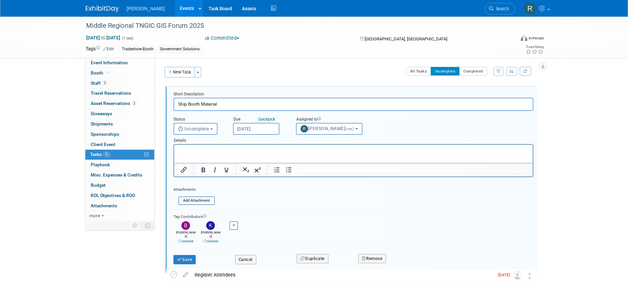
click at [264, 128] on input "Oct 9, 2025" at bounding box center [256, 129] width 46 height 12
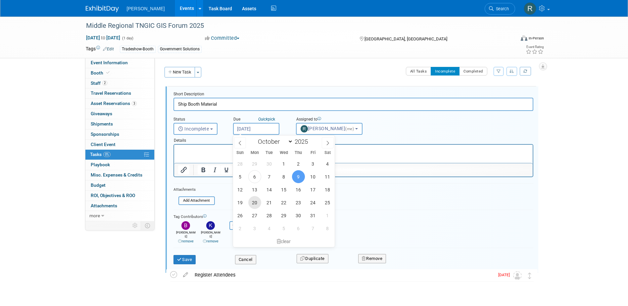
click at [255, 204] on span "20" at bounding box center [254, 202] width 13 height 13
type input "Oct 20, 2025"
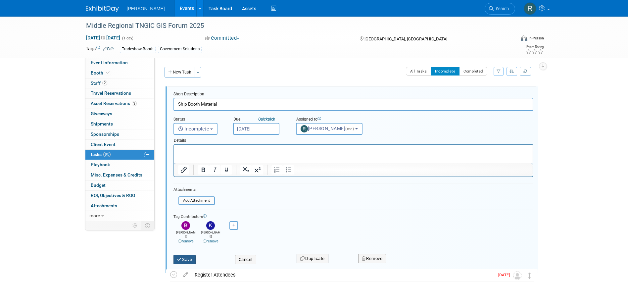
click at [187, 255] on button "Save" at bounding box center [185, 259] width 23 height 9
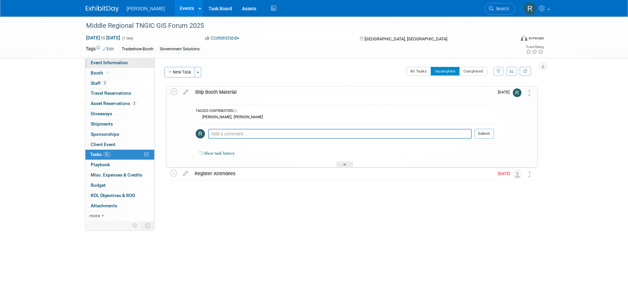
click at [114, 60] on link "Event Information" at bounding box center [119, 63] width 69 height 10
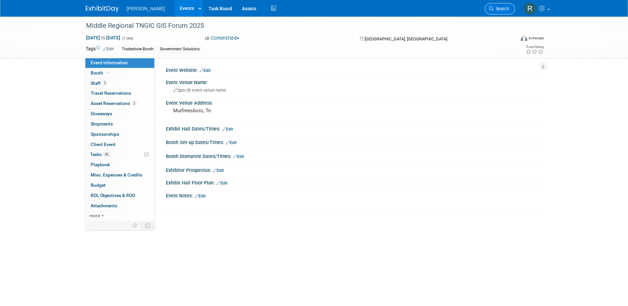
click at [490, 6] on link "Search" at bounding box center [500, 9] width 30 height 12
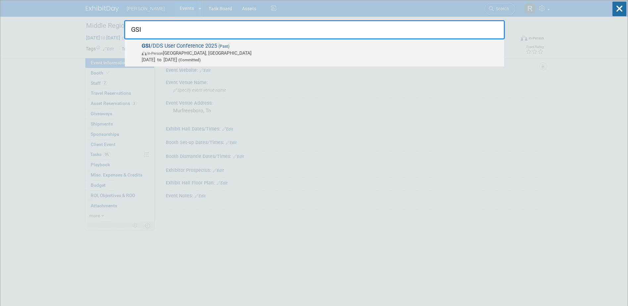
type input "GSI"
click at [171, 45] on span "GSI /DDS User Conference 2025 (Past) In-Person Detroit, MI Sep 30, 2025 to Oct …" at bounding box center [320, 53] width 361 height 20
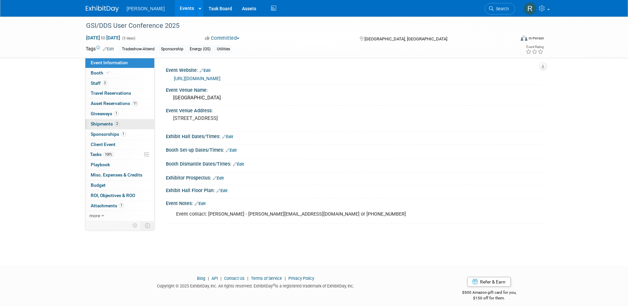
drag, startPoint x: 104, startPoint y: 123, endPoint x: 114, endPoint y: 122, distance: 9.3
click at [104, 123] on span "Shipments 2" at bounding box center [105, 123] width 29 height 5
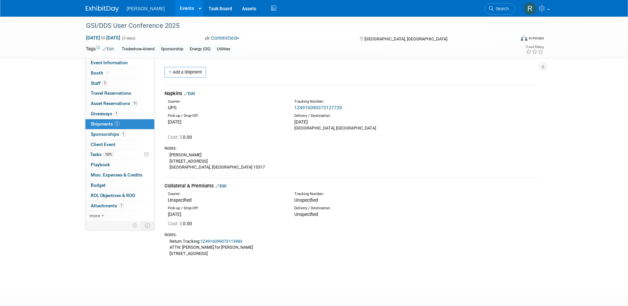
click at [224, 184] on link "Edit" at bounding box center [221, 185] width 11 height 5
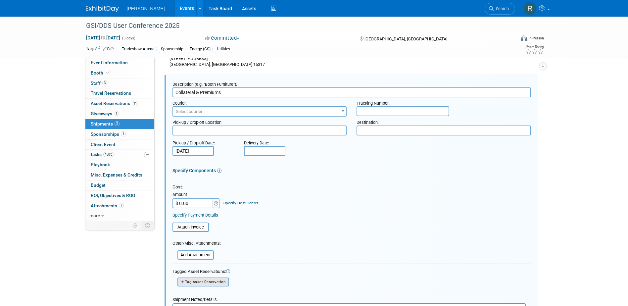
scroll to position [169, 0]
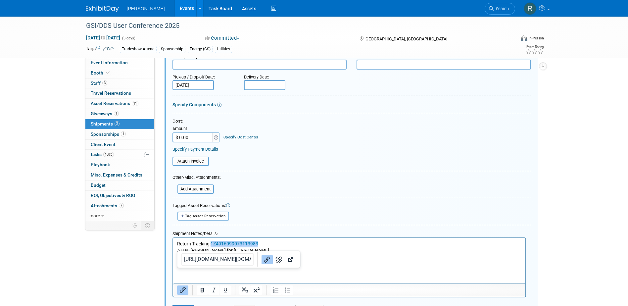
drag, startPoint x: 258, startPoint y: 244, endPoint x: 211, endPoint y: 246, distance: 47.1
click at [211, 246] on p "Return Tracking: 1Z4916099073113983﻿ ATTN: Mimi Sion for Woolpert 5801 Southfie…" at bounding box center [349, 254] width 345 height 26
copy link "1Z4916099073113983"
click at [235, 244] on link "1Z4916099073113983﻿" at bounding box center [234, 243] width 48 height 5
click at [263, 261] on icon "Link" at bounding box center [267, 260] width 8 height 8
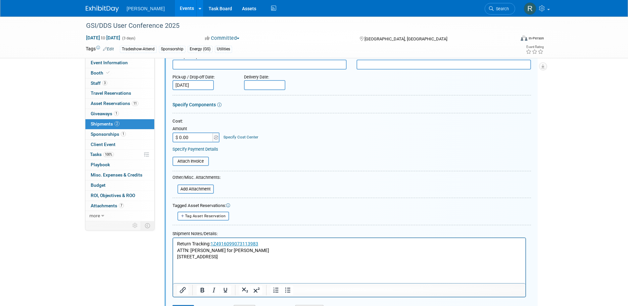
click at [241, 245] on link "1Z4916099073113983﻿" at bounding box center [234, 243] width 48 height 5
click at [224, 257] on input "https://nam02.safelinks.protection.outlook.com/?url=https%3A%2F%2Fwwwapps.ups.c…" at bounding box center [223, 259] width 72 height 13
click at [213, 263] on input "https://nam02.safelinks.protection.outlook.com/?url=https%3A%2F%2Fwwwapps.ups.c…" at bounding box center [223, 259] width 72 height 13
drag, startPoint x: 288, startPoint y: 241, endPoint x: 254, endPoint y: 243, distance: 34.5
click at [287, 241] on p "Return Tracking: 1Z4916099073113983 ATTN: Mimi Sion for Woolpert 5801 Southfiel…" at bounding box center [349, 254] width 345 height 26
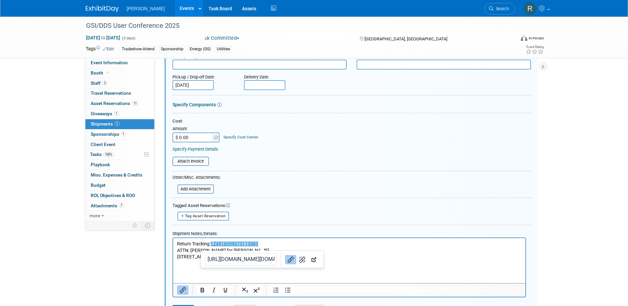
click at [255, 261] on input "https://nam02.safelinks.protection.outlook.com/?url=https%3A%2F%2Fwwwapps.ups.c…" at bounding box center [241, 259] width 72 height 13
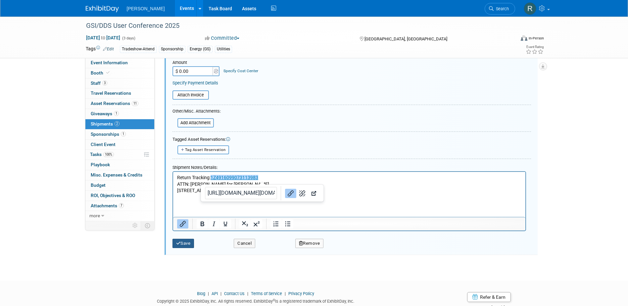
click at [188, 242] on button "Save" at bounding box center [184, 243] width 22 height 9
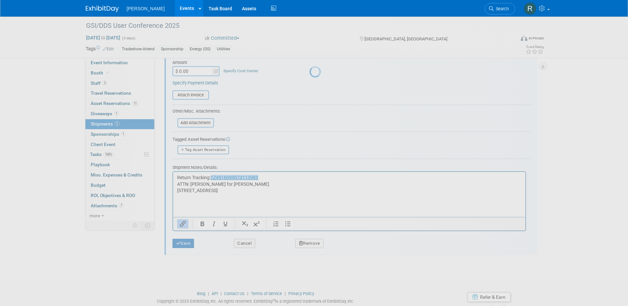
scroll to position [36, 0]
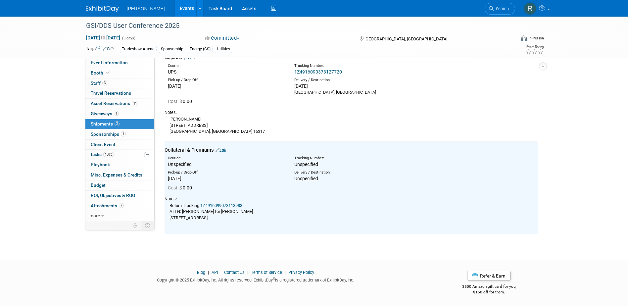
click at [226, 203] on link "1Z4916099073113983" at bounding box center [221, 205] width 42 height 5
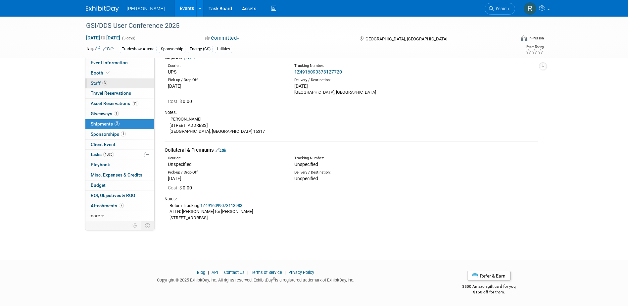
click at [113, 83] on link "3 Staff 3" at bounding box center [119, 83] width 69 height 10
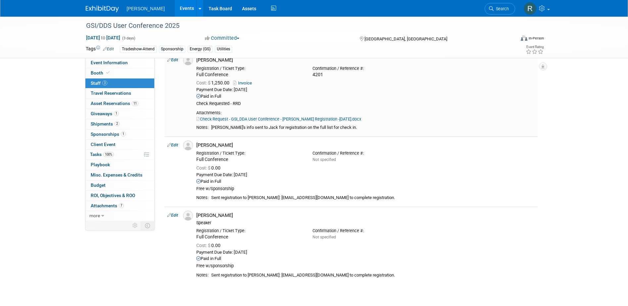
scroll to position [66, 0]
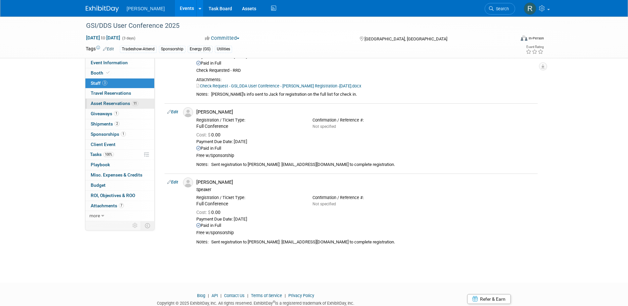
click at [111, 101] on span "Asset Reservations 11" at bounding box center [115, 103] width 48 height 5
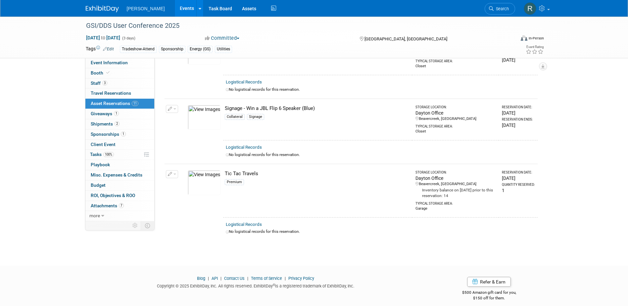
scroll to position [666, 0]
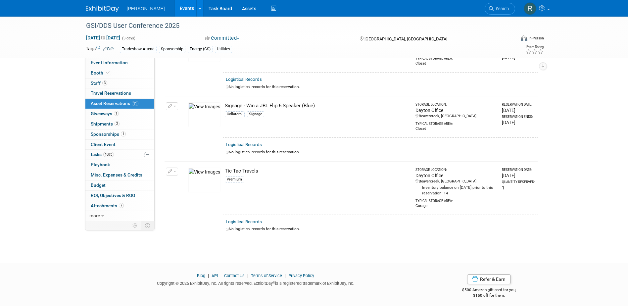
click at [504, 10] on span "Search" at bounding box center [501, 8] width 15 height 5
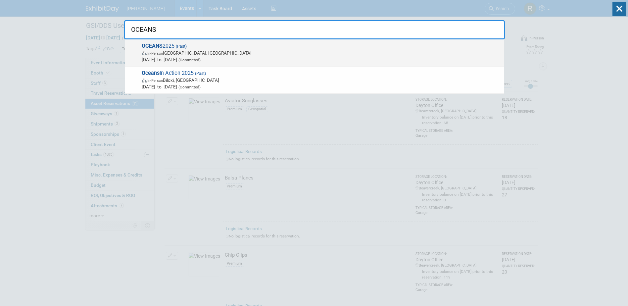
type input "OCEANS"
click at [175, 53] on span "In-Person Chicago, IL" at bounding box center [321, 53] width 359 height 7
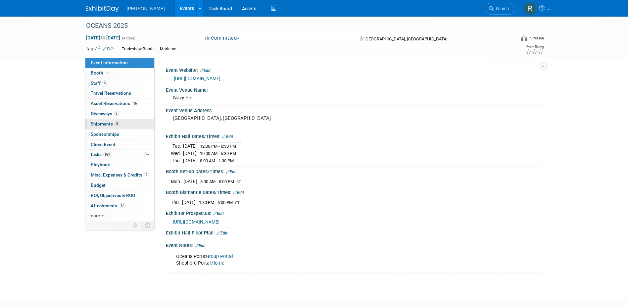
click at [102, 125] on span "Shipments 5" at bounding box center [105, 123] width 29 height 5
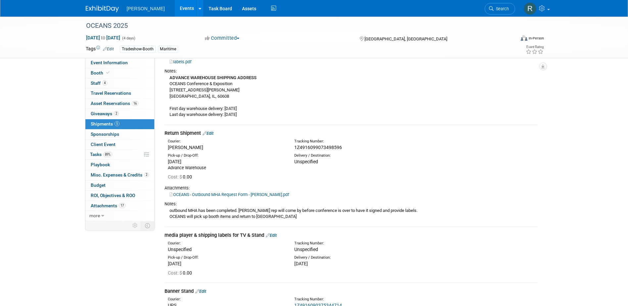
scroll to position [132, 0]
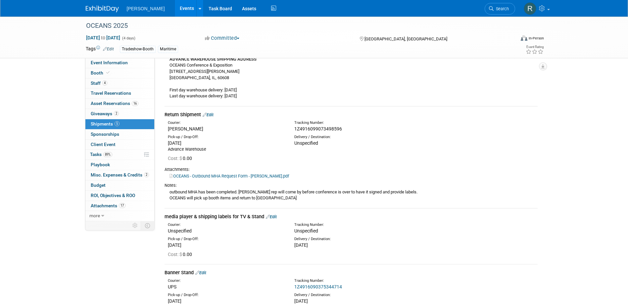
click at [310, 128] on span "1Z4916099073498596" at bounding box center [318, 128] width 48 height 5
copy span "1Z4916099073498596"
click at [500, 8] on span "Search" at bounding box center [501, 8] width 15 height 5
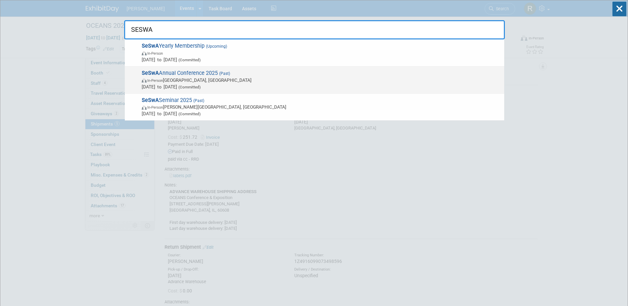
type input "SESWA"
click at [219, 77] on span "In-Person [GEOGRAPHIC_DATA], [GEOGRAPHIC_DATA]" at bounding box center [321, 80] width 359 height 7
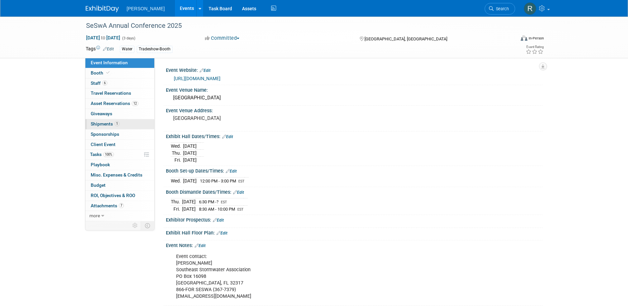
click at [114, 124] on span "Shipments 1" at bounding box center [105, 123] width 29 height 5
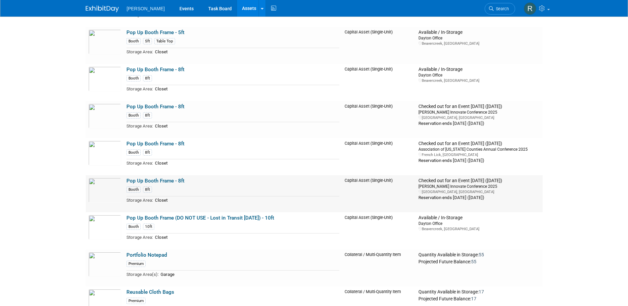
scroll to position [9273, 0]
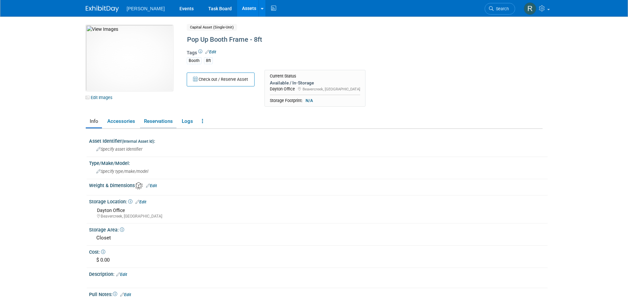
click at [162, 122] on link "Reservations" at bounding box center [158, 122] width 36 height 12
click at [161, 123] on link "Reservations" at bounding box center [158, 122] width 36 height 12
click at [159, 122] on link "Reservations" at bounding box center [158, 122] width 36 height 12
click at [165, 123] on link "Reservations" at bounding box center [158, 122] width 36 height 12
